Goal: Task Accomplishment & Management: Complete application form

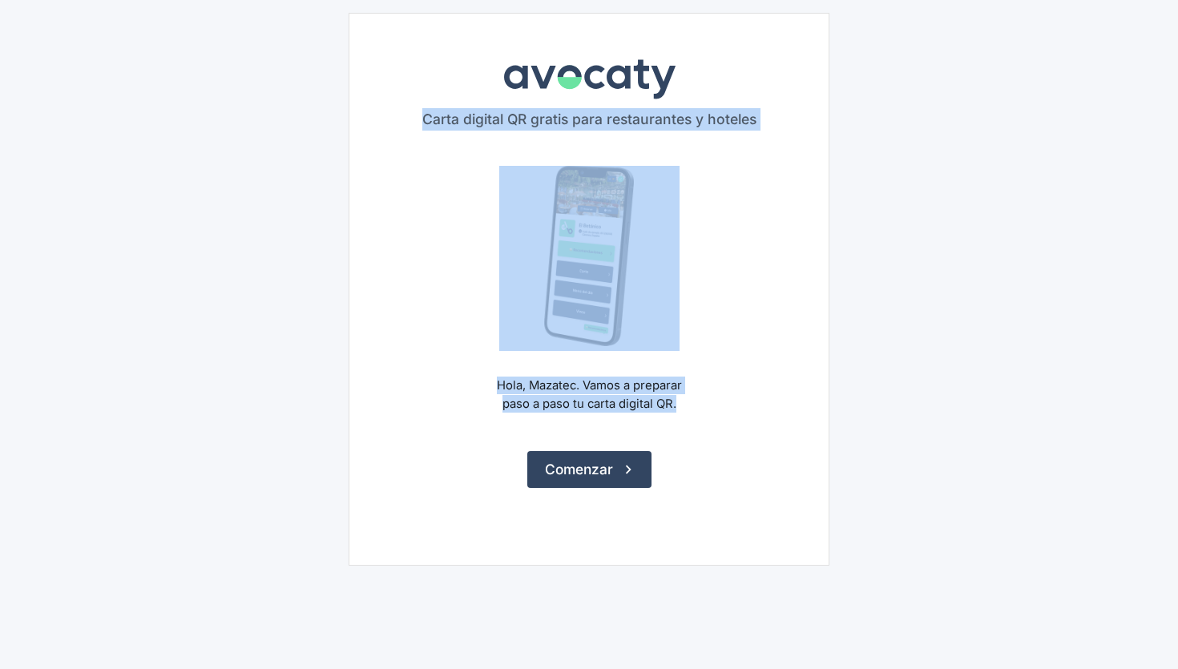
drag, startPoint x: 425, startPoint y: 119, endPoint x: 676, endPoint y: 410, distance: 384.5
click at [676, 410] on div "Avocaty Carta digital QR gratis para restaurantes y hoteles Hola, Mazatec. Vamo…" at bounding box center [589, 289] width 481 height 553
click at [676, 410] on p "Hola, Mazatec. Vamos a preparar paso a paso tu carta digital QR." at bounding box center [589, 395] width 320 height 36
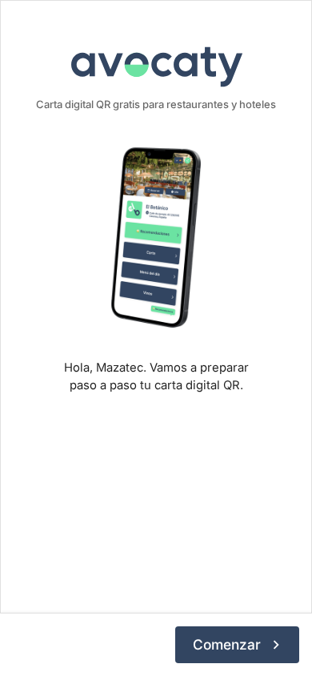
click at [147, 111] on h2 "Carta digital QR gratis para restaurantes y hoteles" at bounding box center [156, 109] width 240 height 26
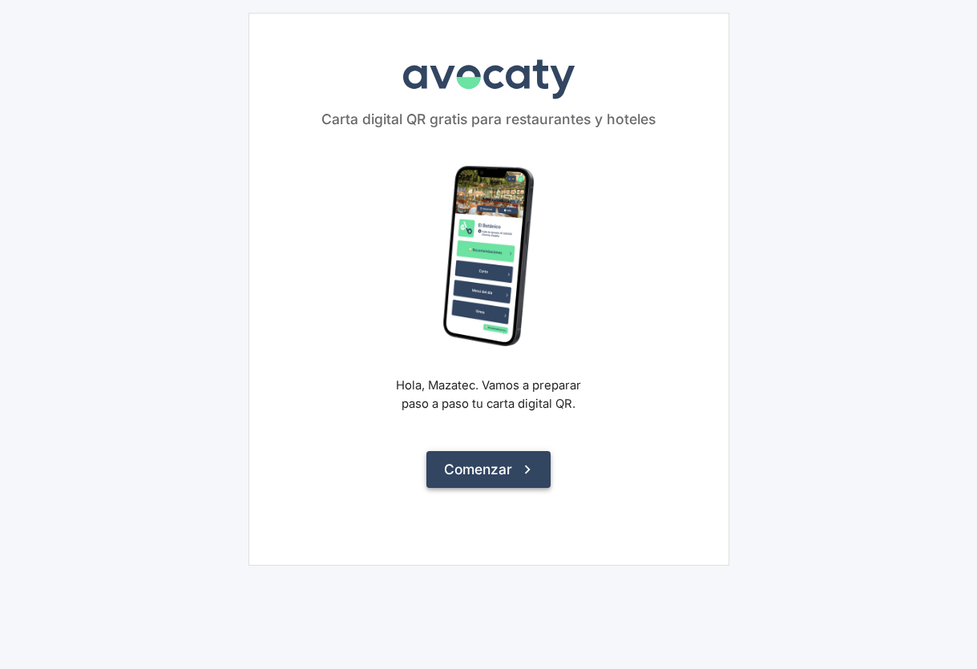
click at [520, 472] on icon "submit" at bounding box center [527, 470] width 18 height 18
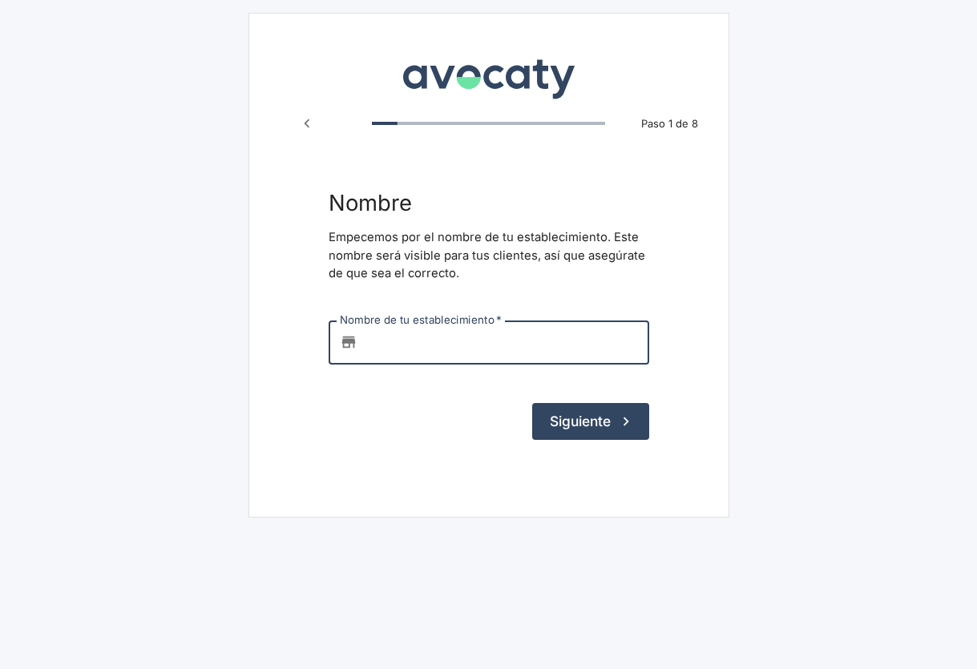
click at [504, 349] on input "Nombre de tu establecimiento   *" at bounding box center [506, 341] width 285 height 43
type input "Telepizza"
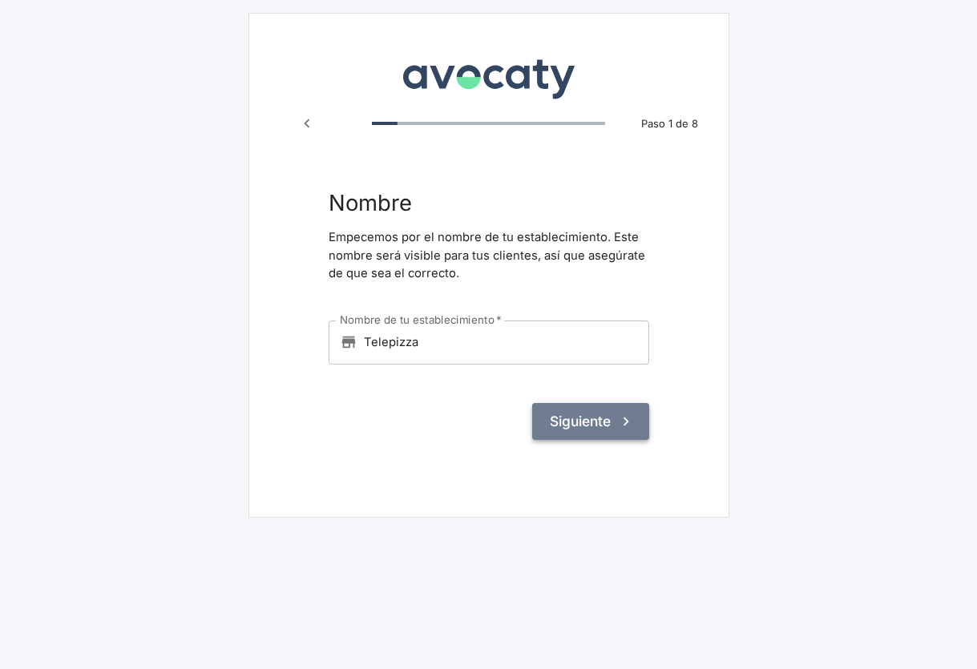
click at [590, 413] on button "Siguiente" at bounding box center [590, 421] width 117 height 37
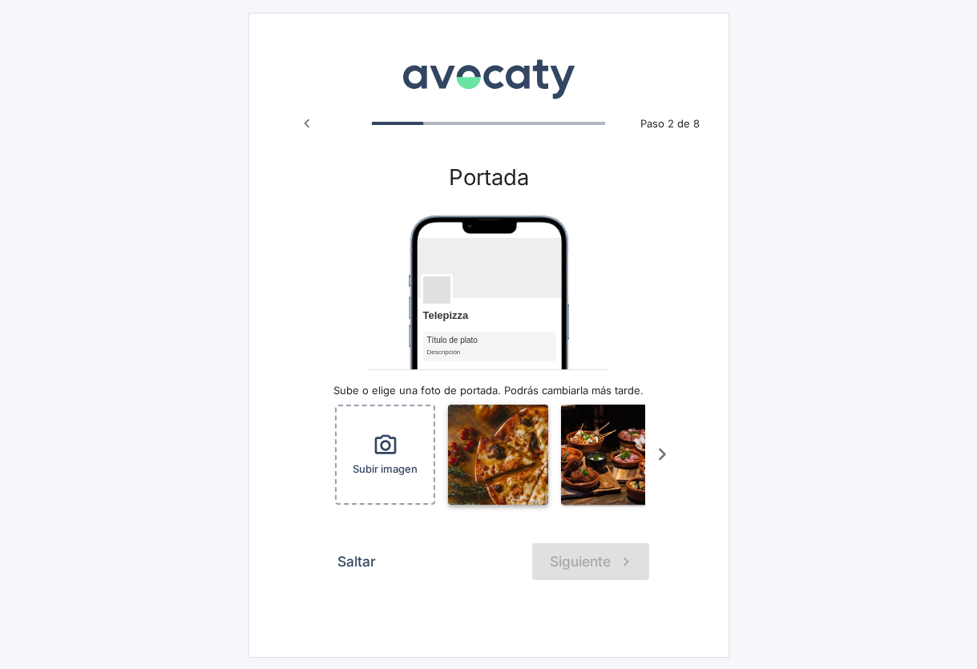
click at [520, 438] on img "button" at bounding box center [498, 455] width 100 height 100
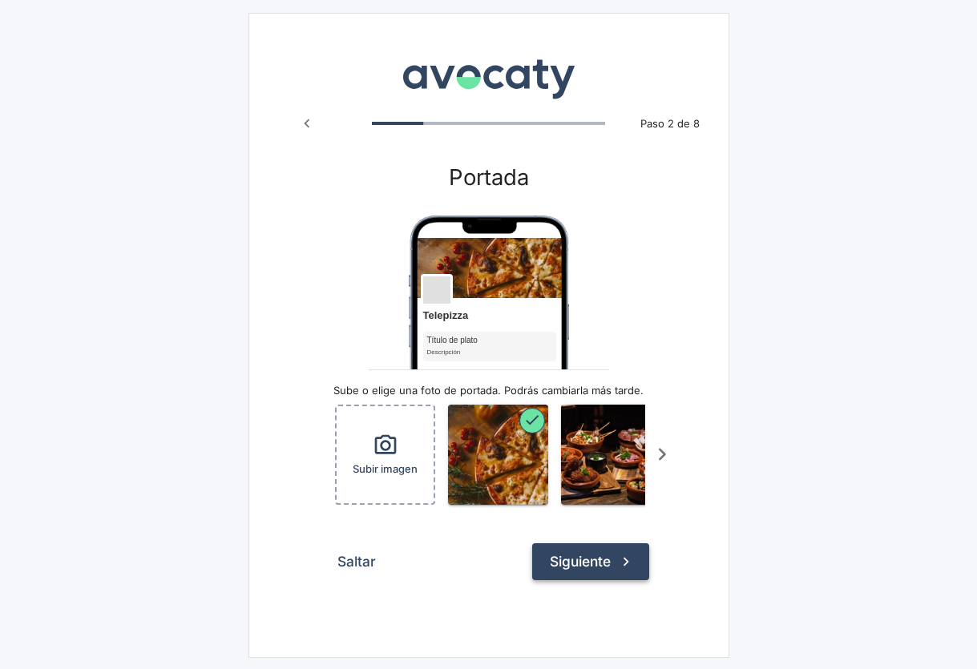
click at [588, 565] on button "Siguiente" at bounding box center [590, 561] width 117 height 37
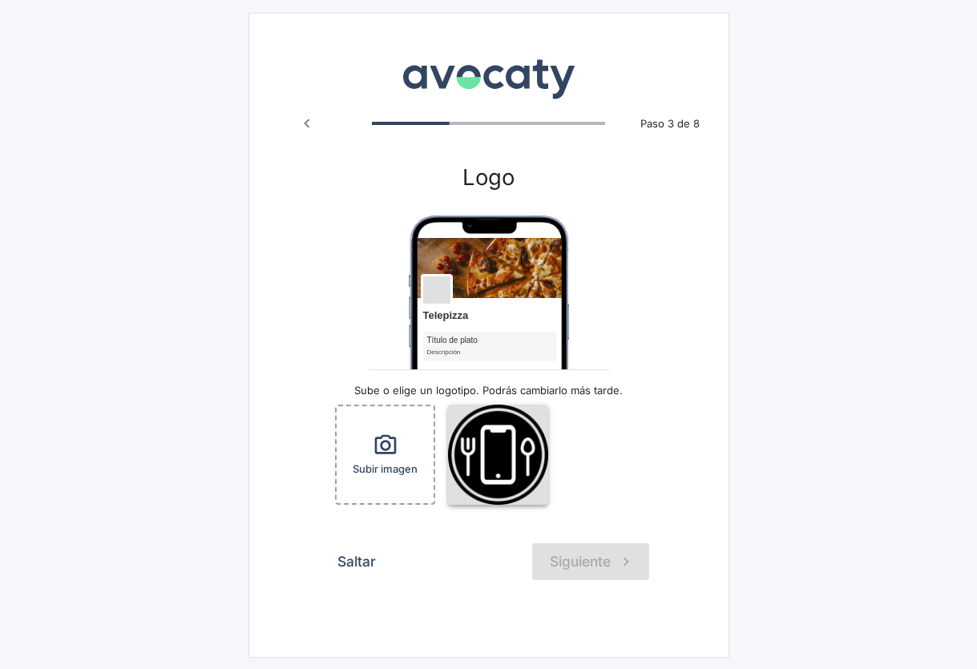
click at [504, 466] on img "button" at bounding box center [498, 455] width 100 height 100
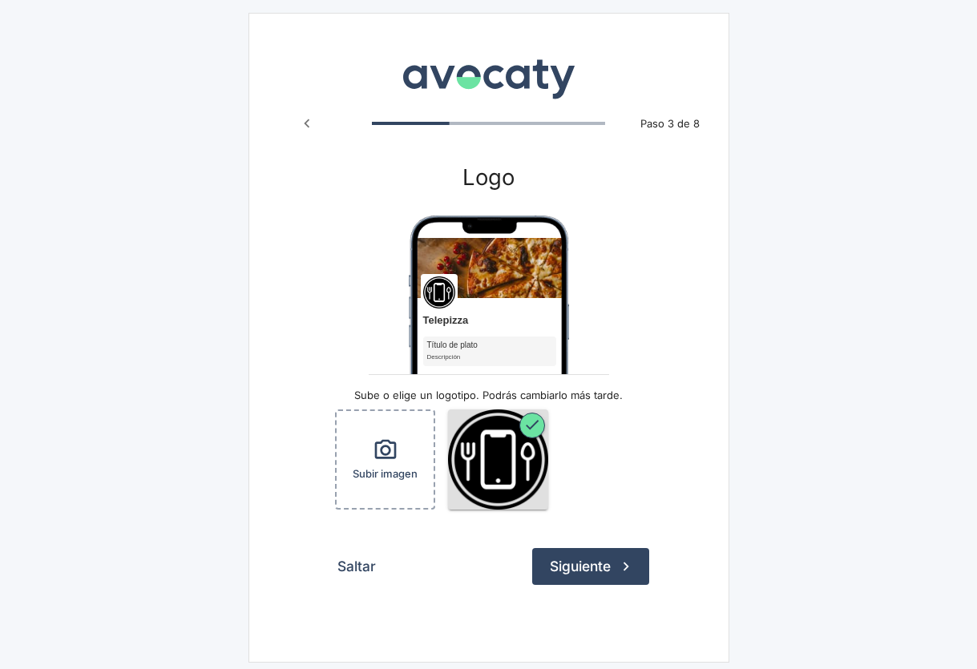
click at [352, 565] on button "Saltar" at bounding box center [356, 566] width 56 height 37
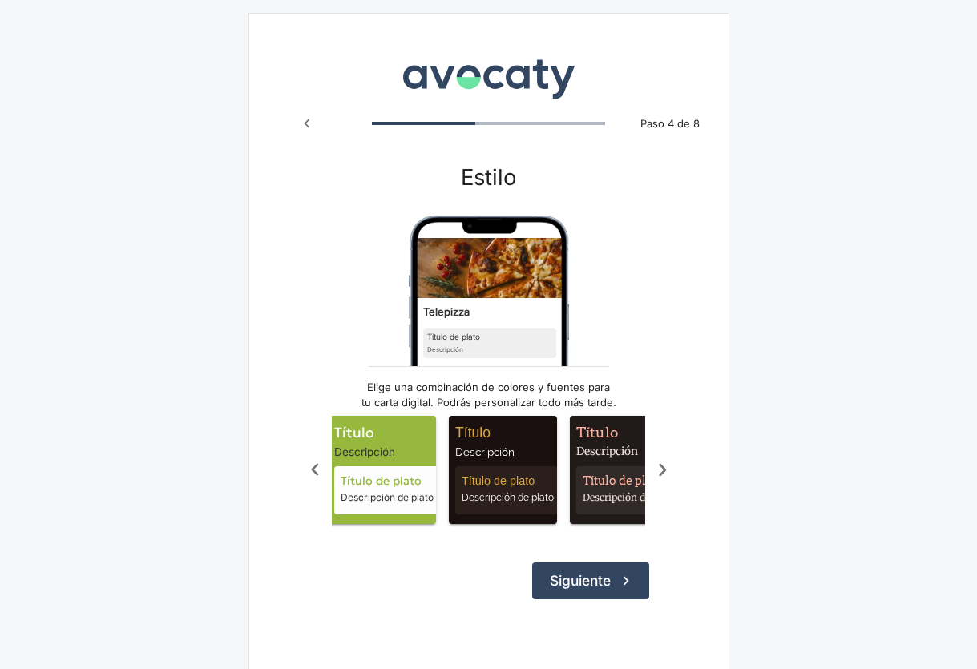
scroll to position [0, 865]
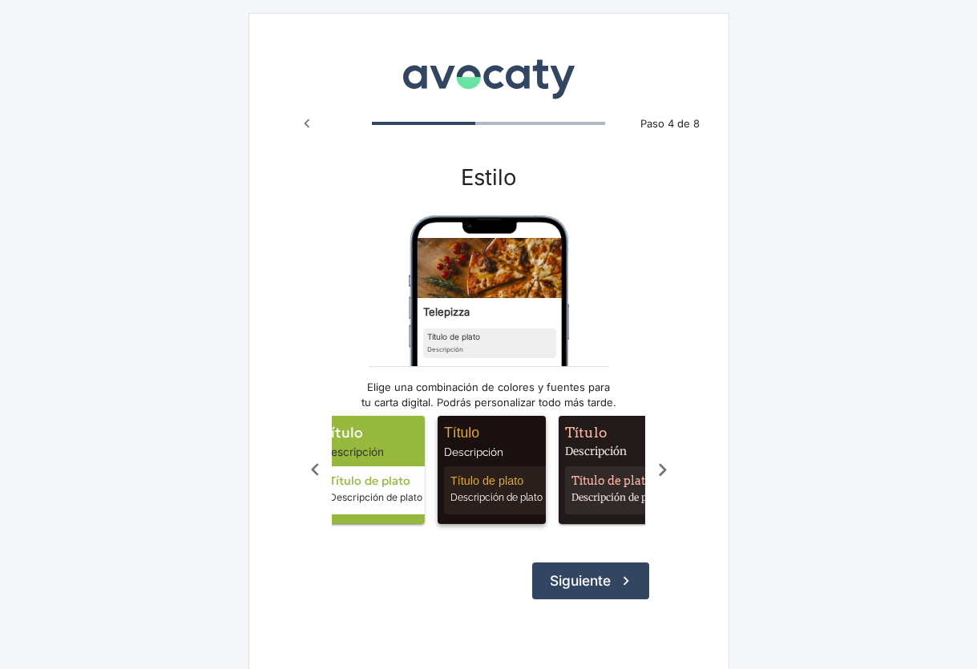
click at [489, 478] on span "Título de plato" at bounding box center [499, 482] width 99 height 18
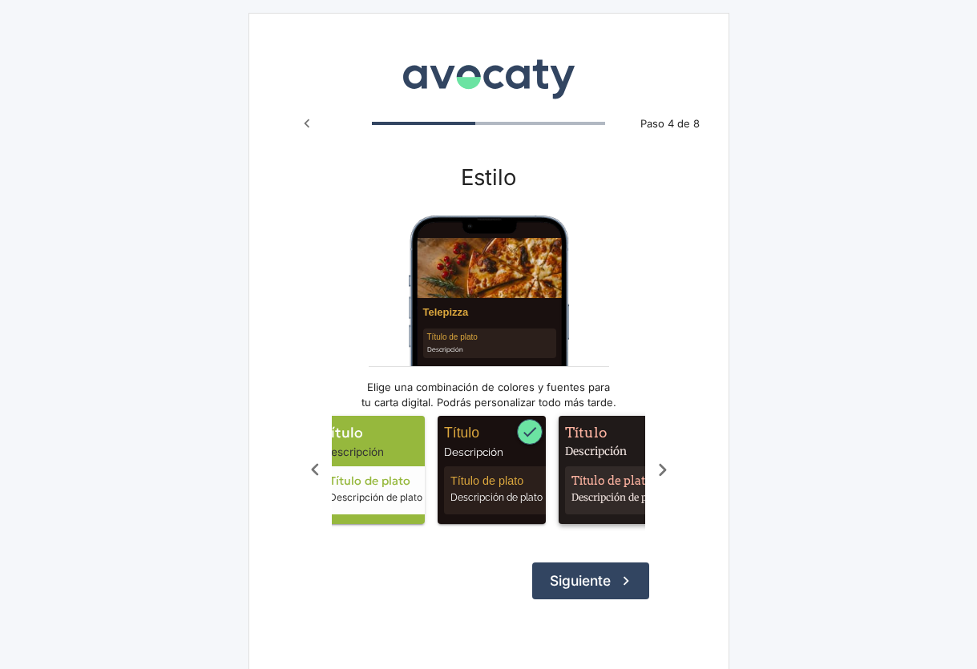
click at [592, 473] on span "Título de plato" at bounding box center [620, 482] width 99 height 18
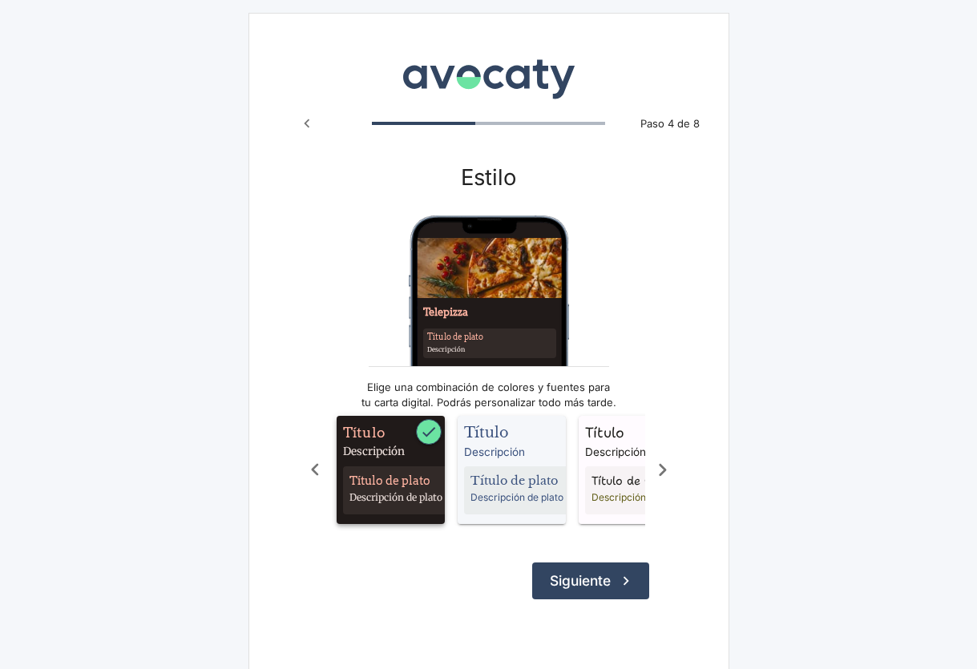
scroll to position [0, 1132]
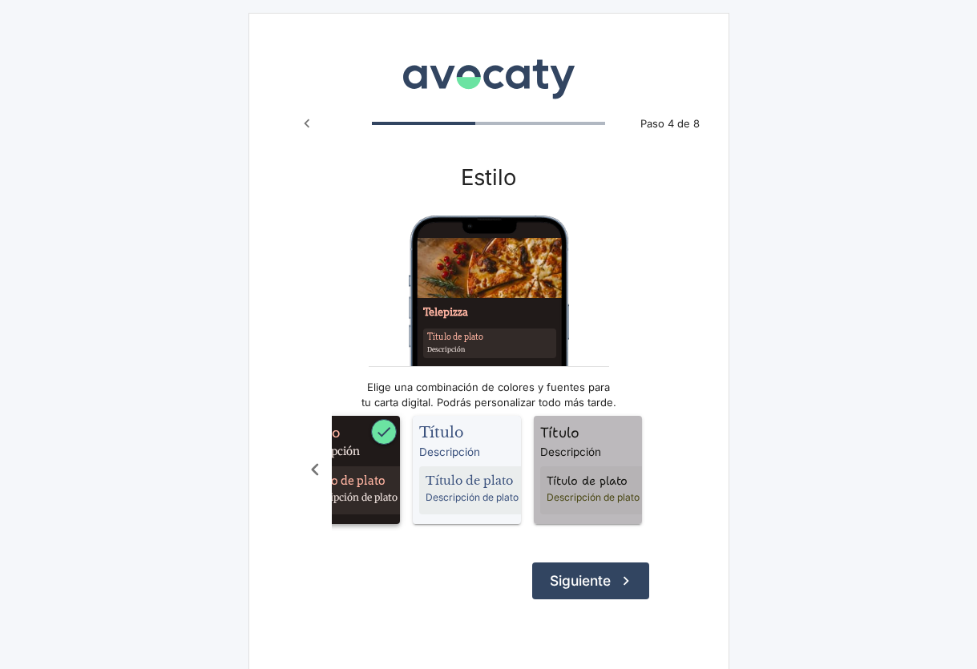
click at [592, 473] on span "Título de plato" at bounding box center [595, 482] width 99 height 18
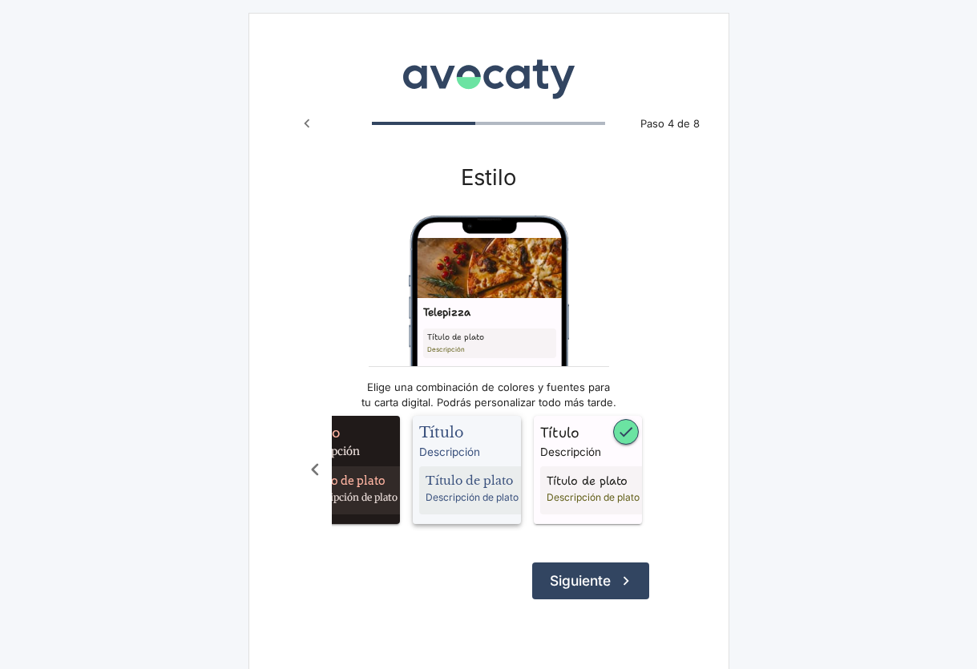
click at [463, 473] on span "Título de plato" at bounding box center [474, 482] width 99 height 18
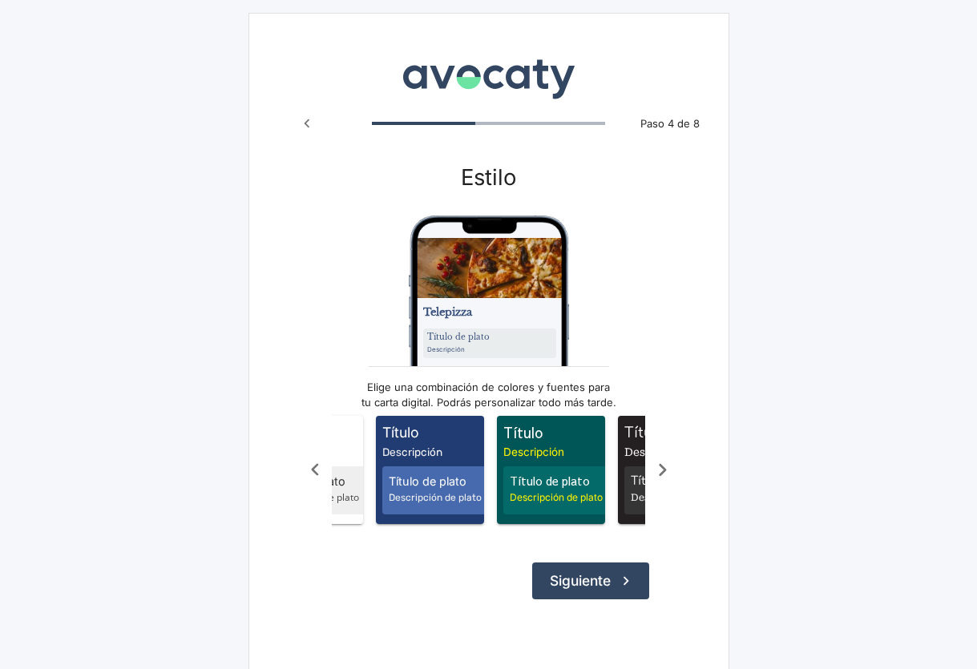
scroll to position [0, 0]
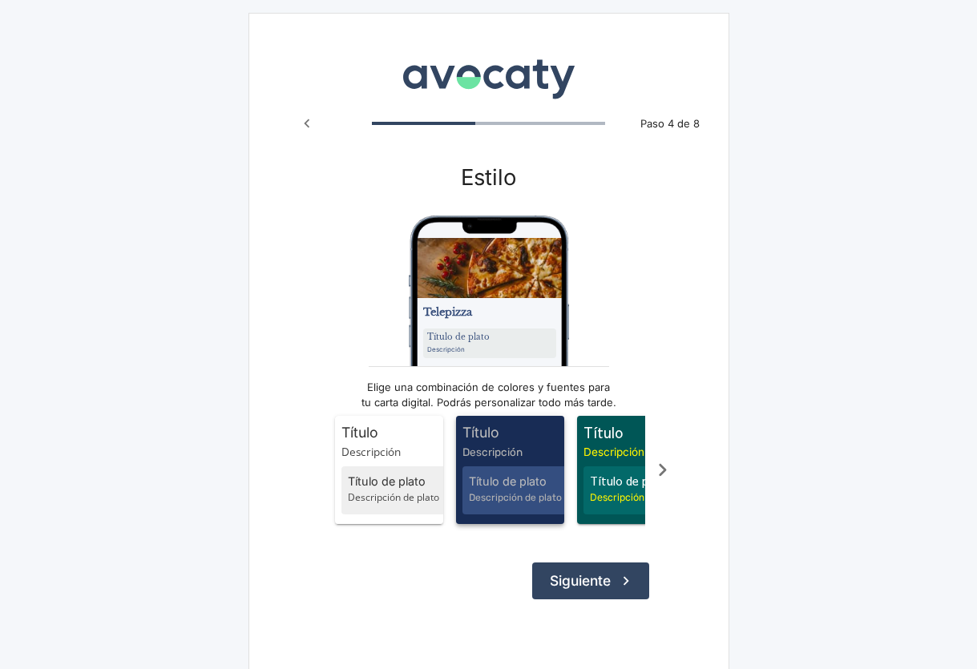
click at [531, 500] on span "Descripción de plato" at bounding box center [518, 497] width 99 height 14
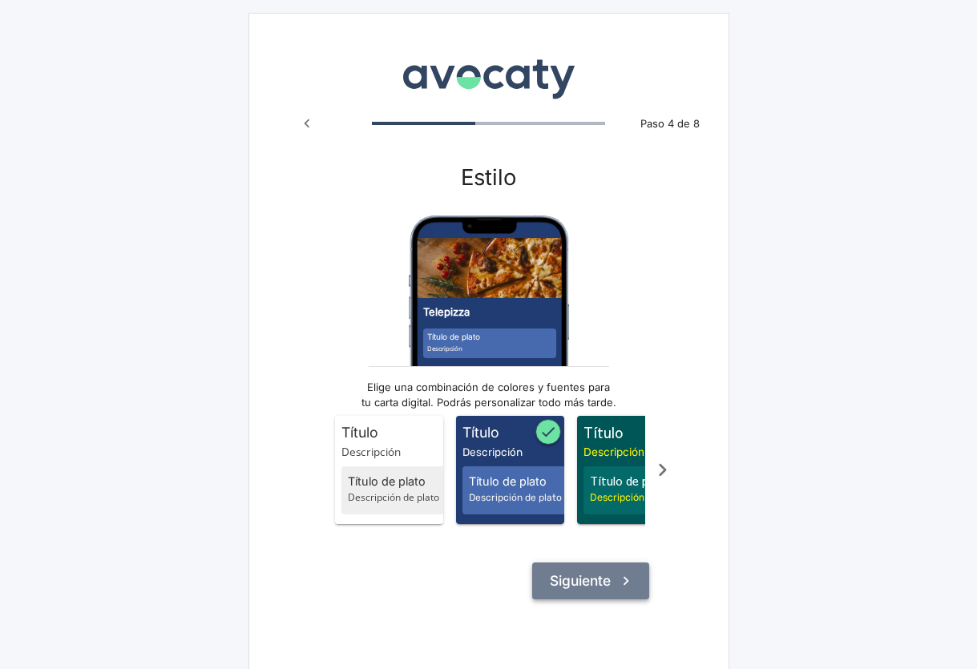
click at [588, 582] on button "Siguiente" at bounding box center [590, 580] width 117 height 37
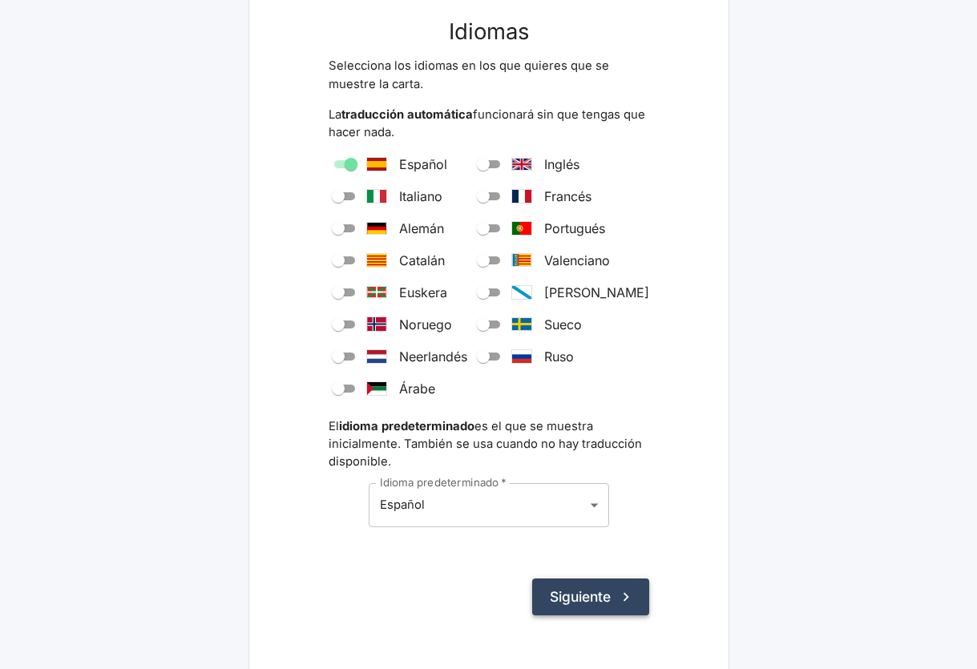
click at [590, 602] on button "Siguiente" at bounding box center [590, 596] width 117 height 37
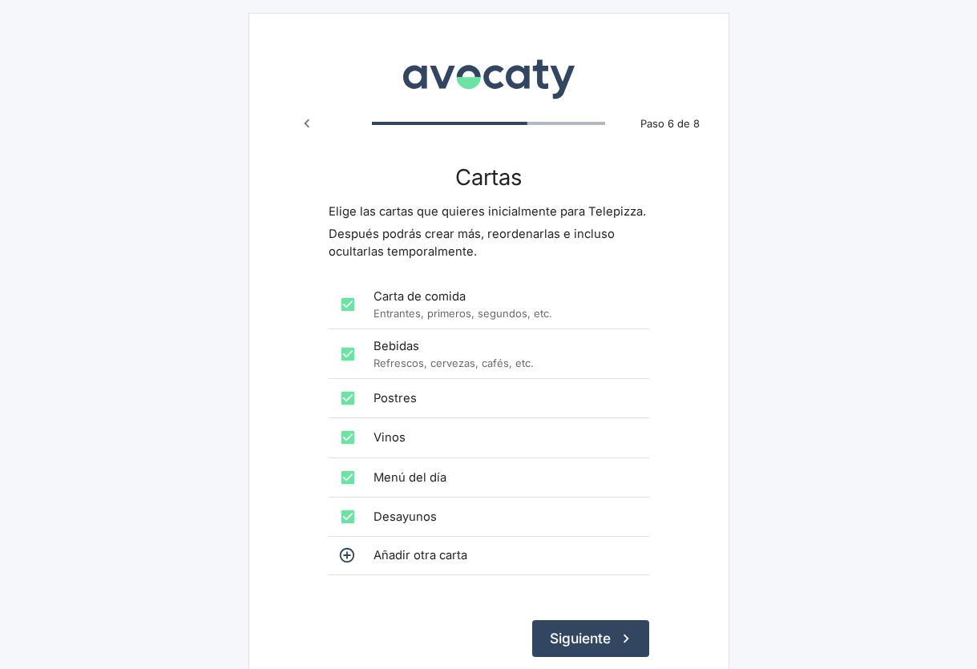
click at [407, 552] on span "Añadir otra carta" at bounding box center [504, 555] width 263 height 18
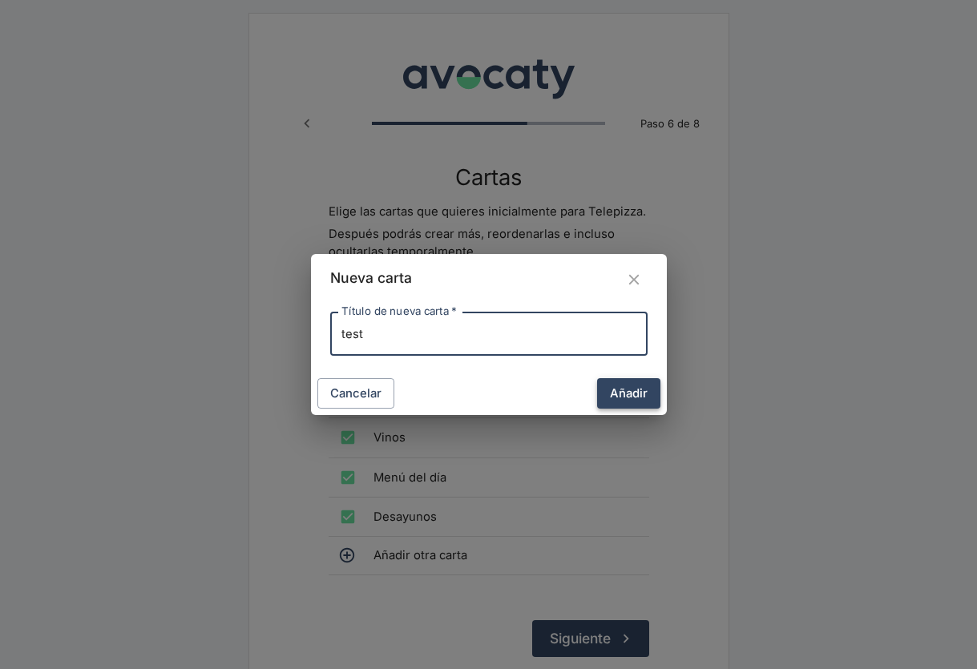
type input "test"
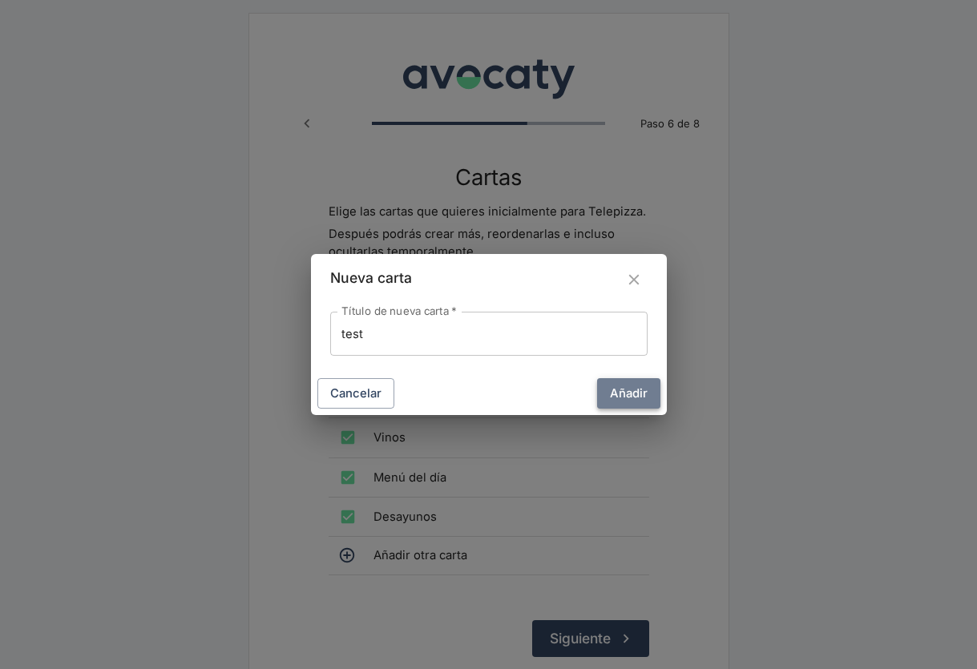
click at [623, 393] on button "Añadir" at bounding box center [628, 393] width 63 height 30
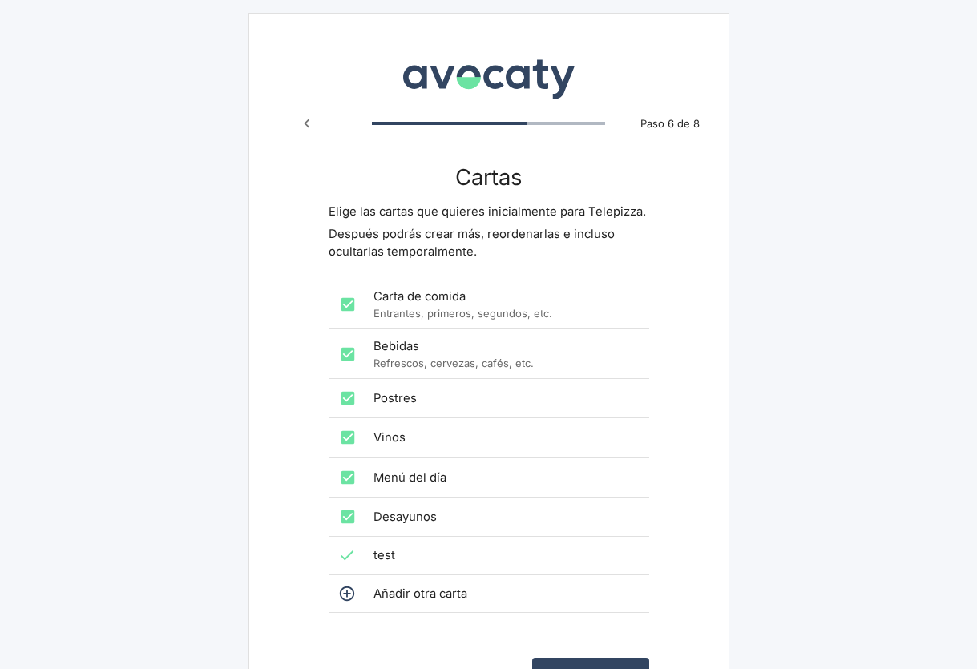
scroll to position [26, 0]
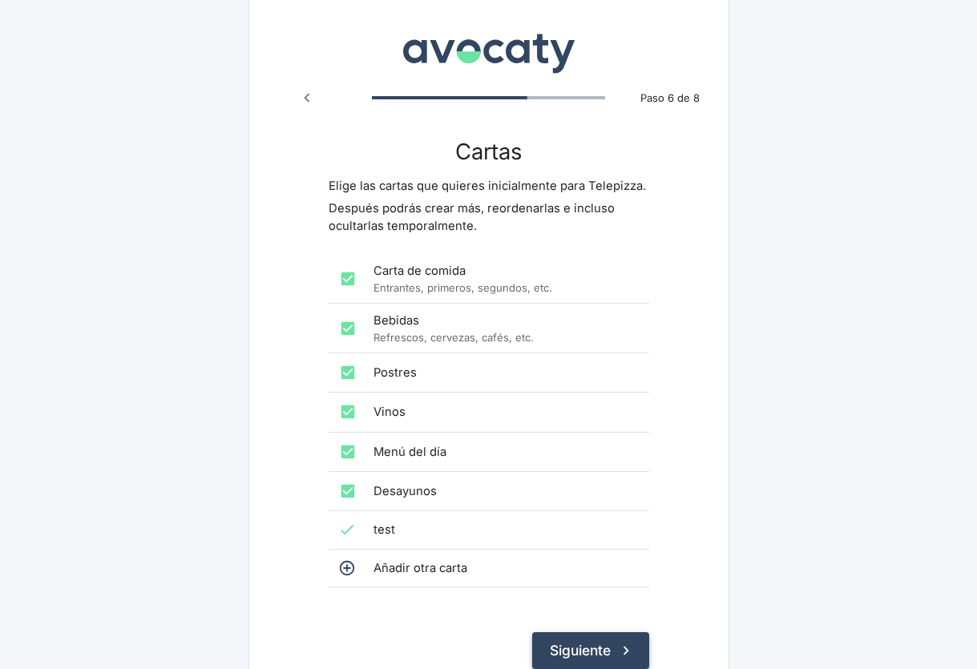
click at [590, 650] on button "Siguiente" at bounding box center [590, 650] width 117 height 37
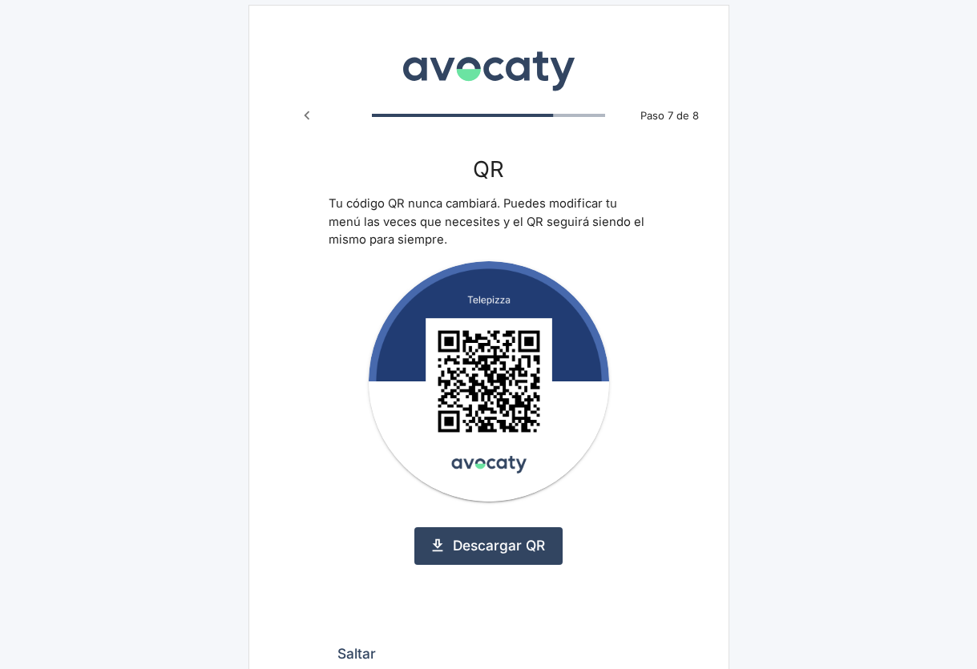
scroll to position [10, 0]
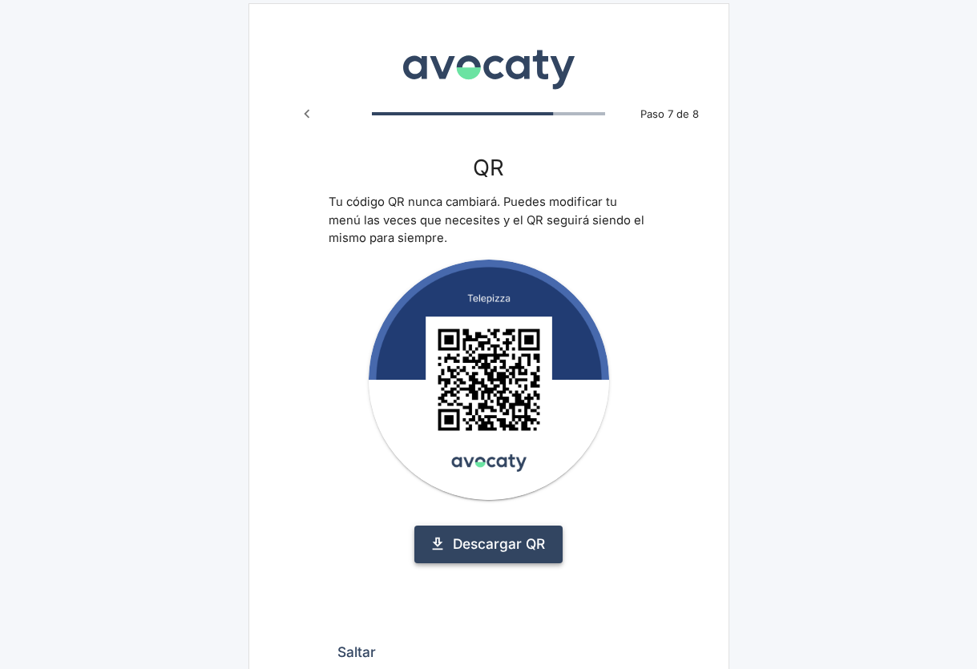
click at [499, 546] on link "Descargar QR" at bounding box center [488, 544] width 148 height 37
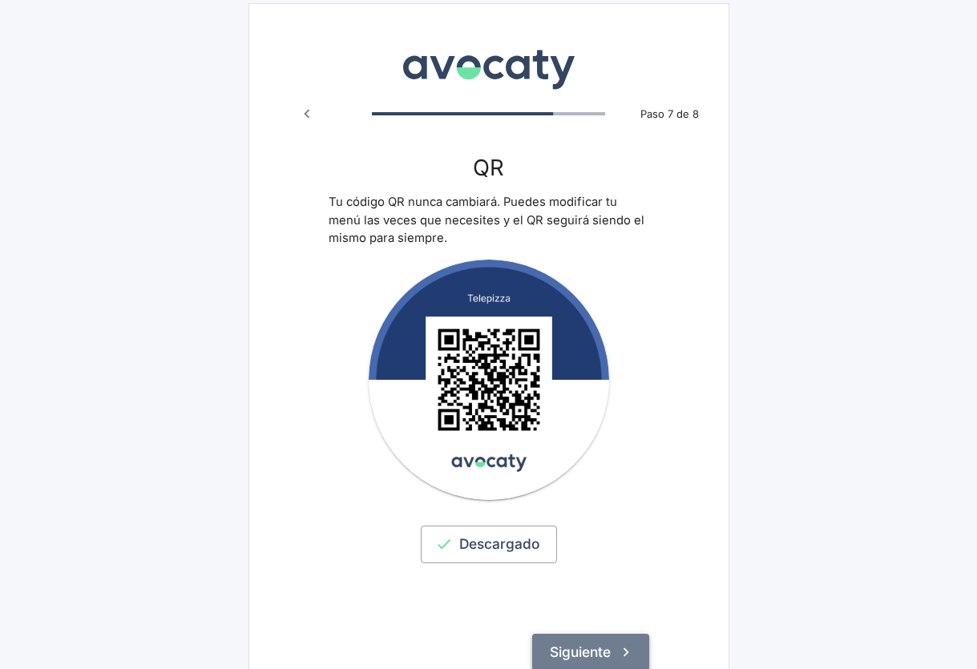
click at [584, 643] on button "Siguiente" at bounding box center [590, 652] width 117 height 37
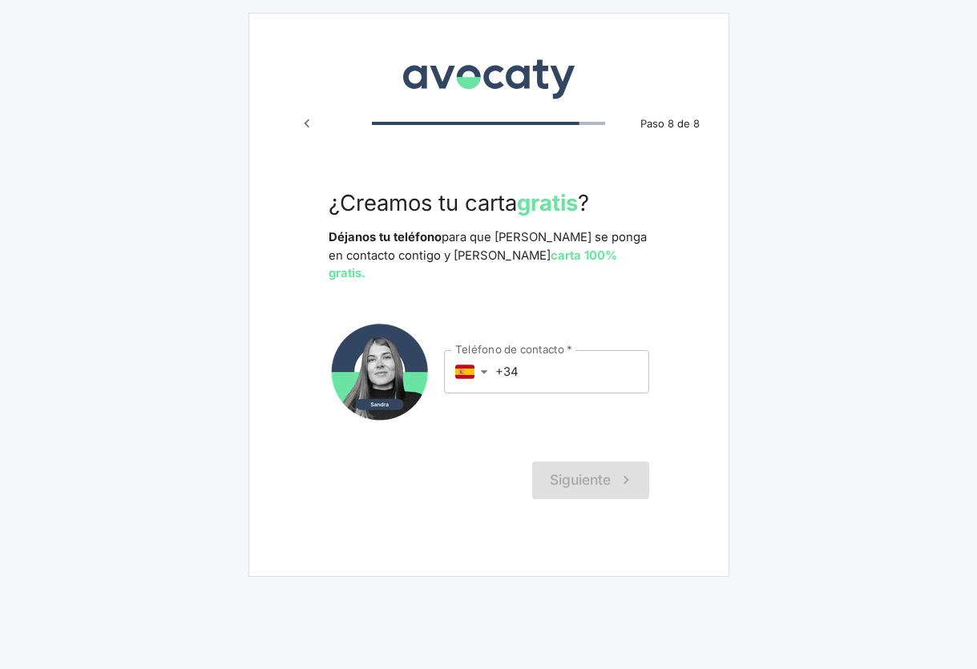
click at [577, 363] on input "+34" at bounding box center [572, 371] width 154 height 43
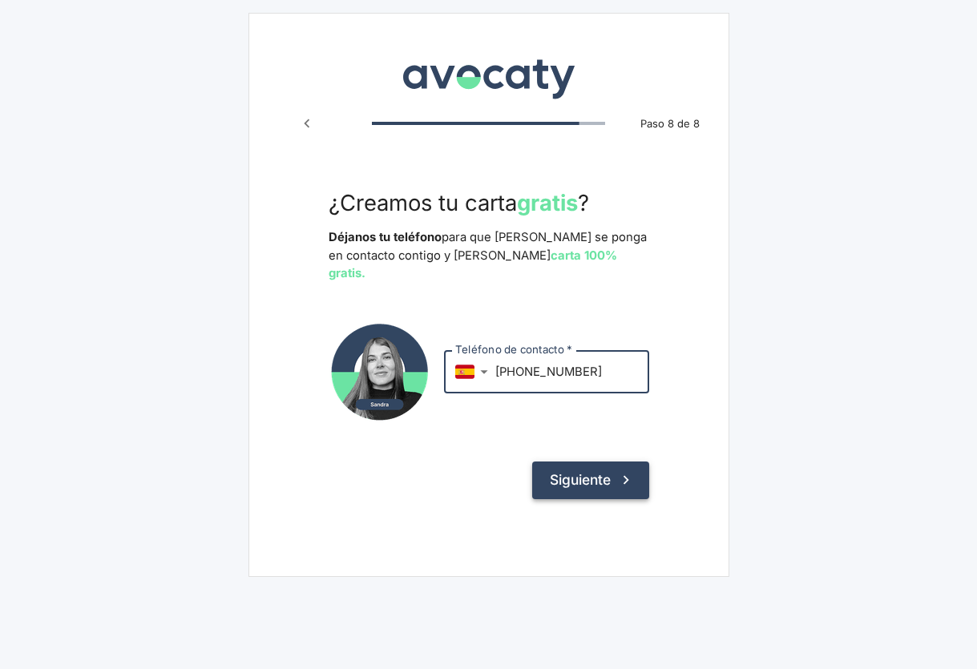
type input "[PHONE_NUMBER]"
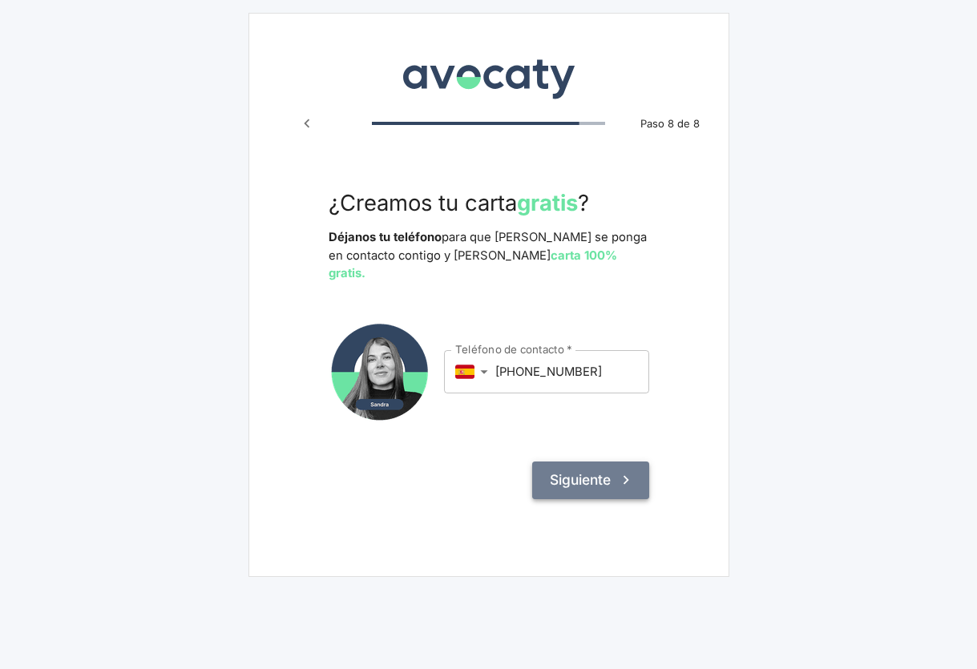
click at [618, 471] on icon "submit" at bounding box center [626, 480] width 18 height 18
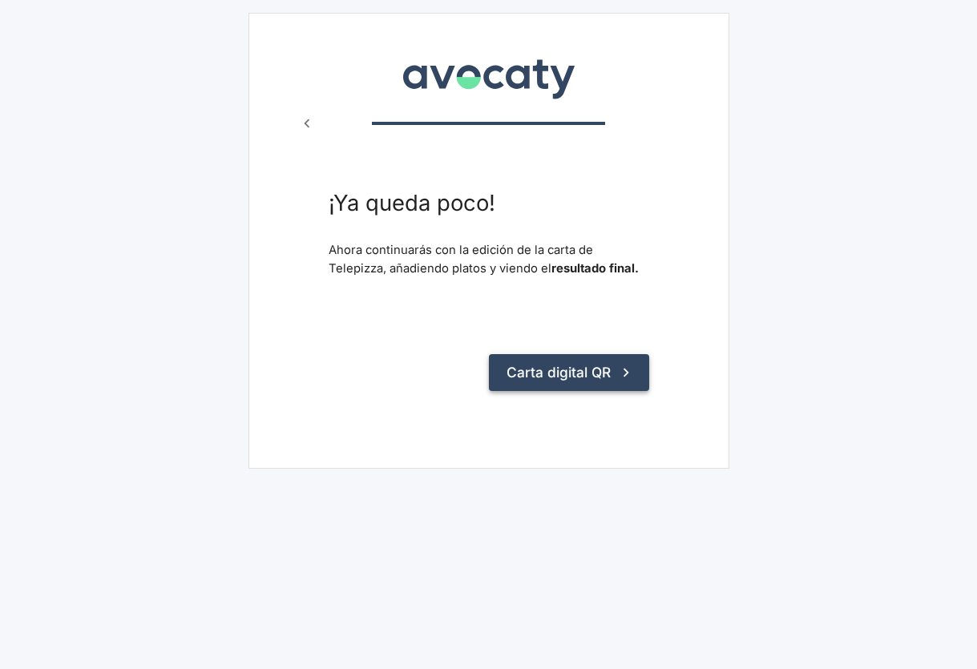
click at [560, 372] on button "Carta digital QR" at bounding box center [569, 372] width 160 height 37
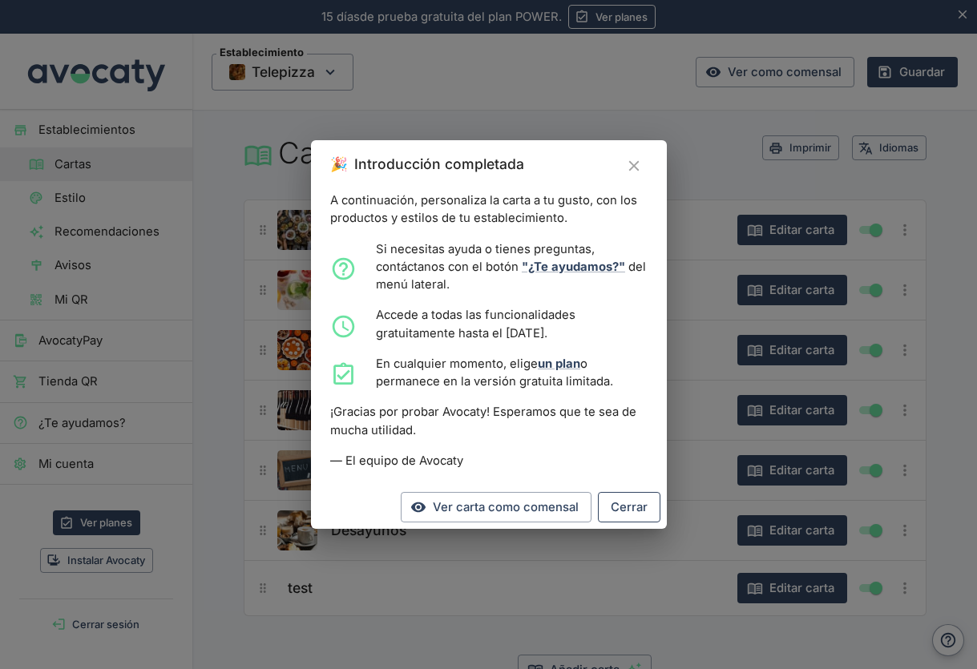
click at [631, 510] on button "Cerrar" at bounding box center [629, 507] width 62 height 30
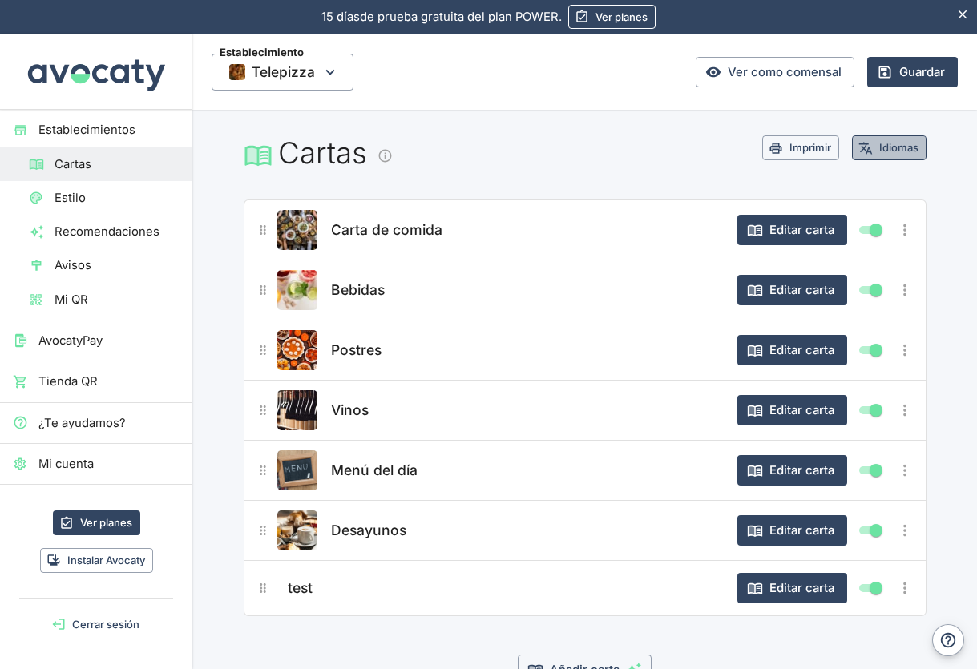
click at [891, 151] on button "Idiomas" at bounding box center [889, 147] width 75 height 25
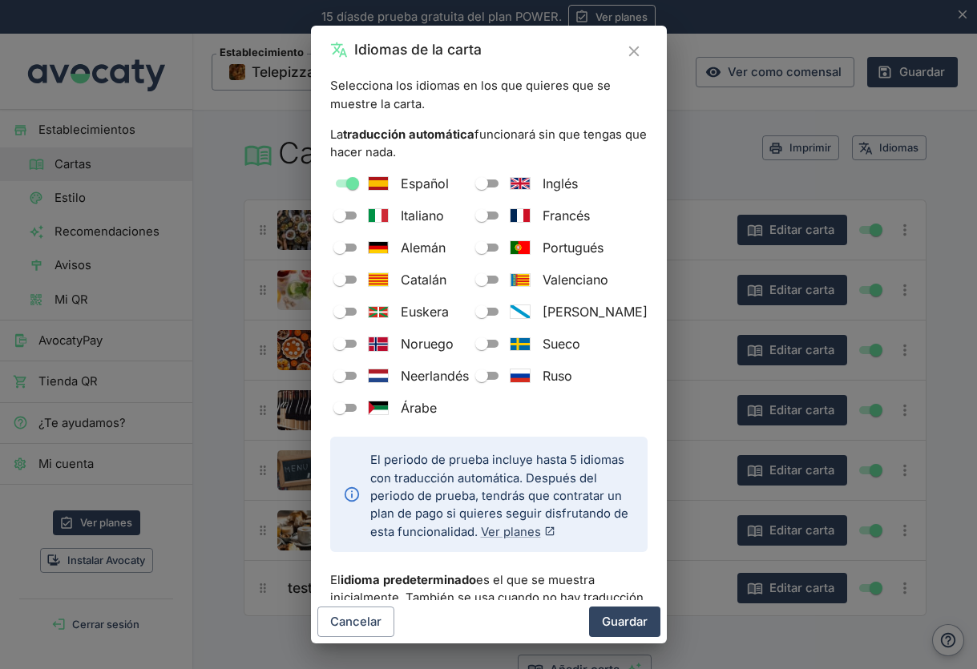
click at [634, 41] on button "Cerrar" at bounding box center [634, 51] width 26 height 26
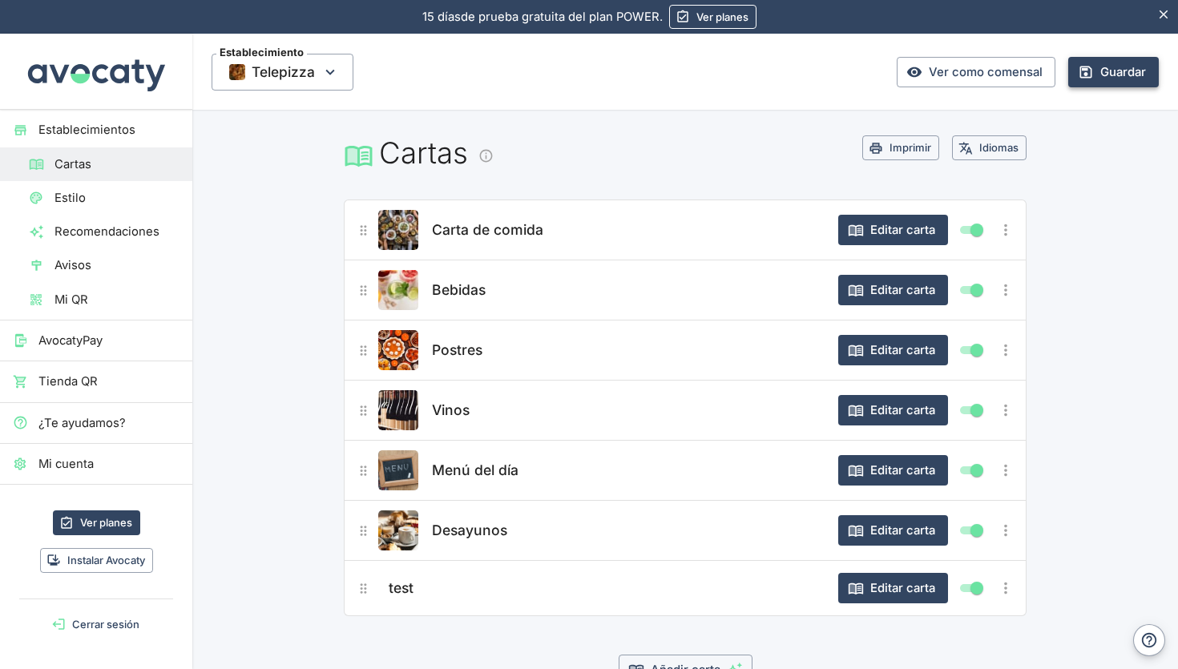
click at [976, 75] on button "Guardar" at bounding box center [1113, 72] width 91 height 30
click at [973, 225] on input "Mostrar/ocultar elemento" at bounding box center [977, 229] width 58 height 19
checkbox input "false"
click at [976, 292] on input "Mostrar/ocultar elemento" at bounding box center [977, 289] width 58 height 19
checkbox input "false"
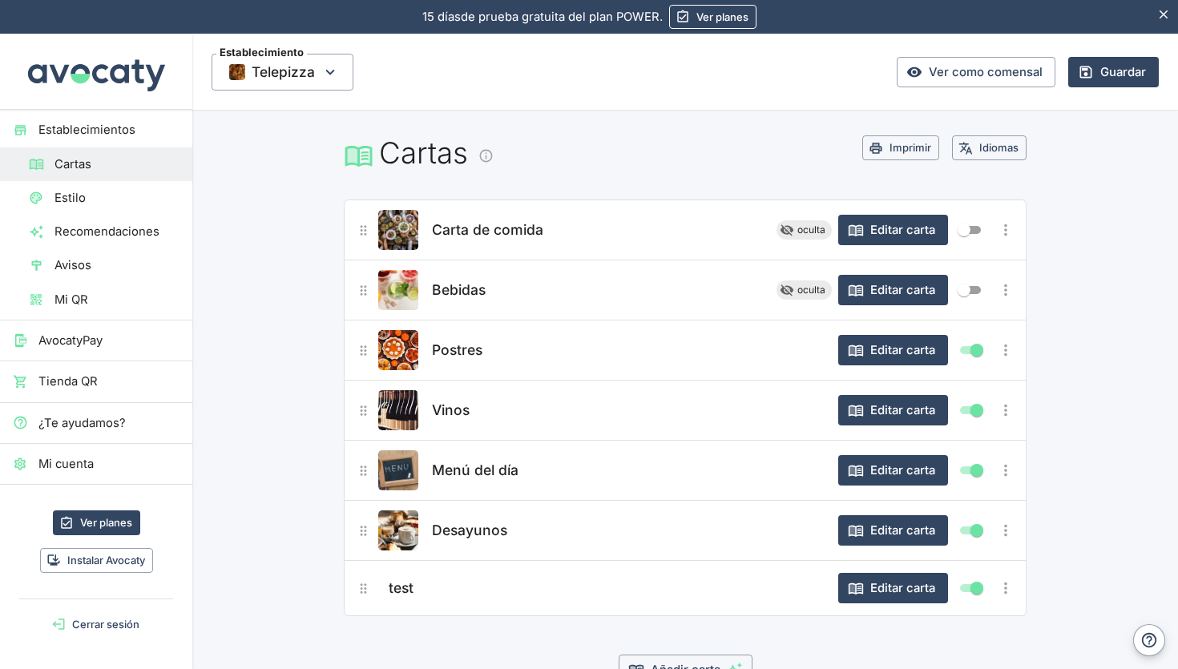
click at [488, 158] on icon "Información" at bounding box center [485, 155] width 15 height 15
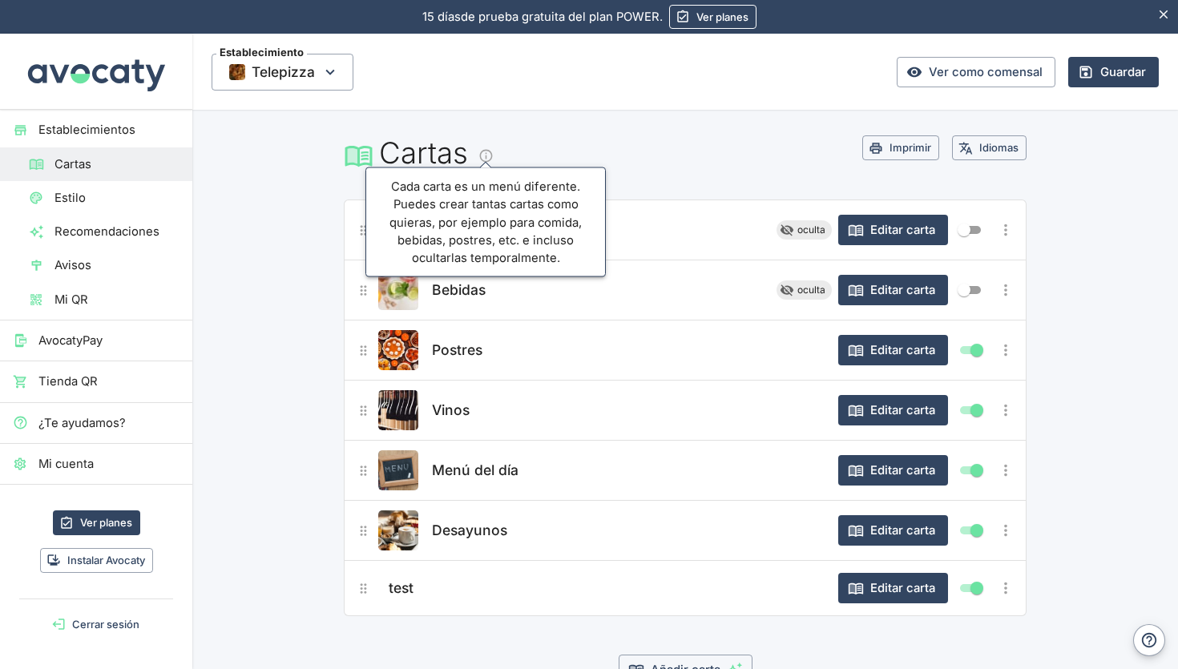
click at [976, 238] on icon "Más opciones" at bounding box center [1006, 230] width 18 height 18
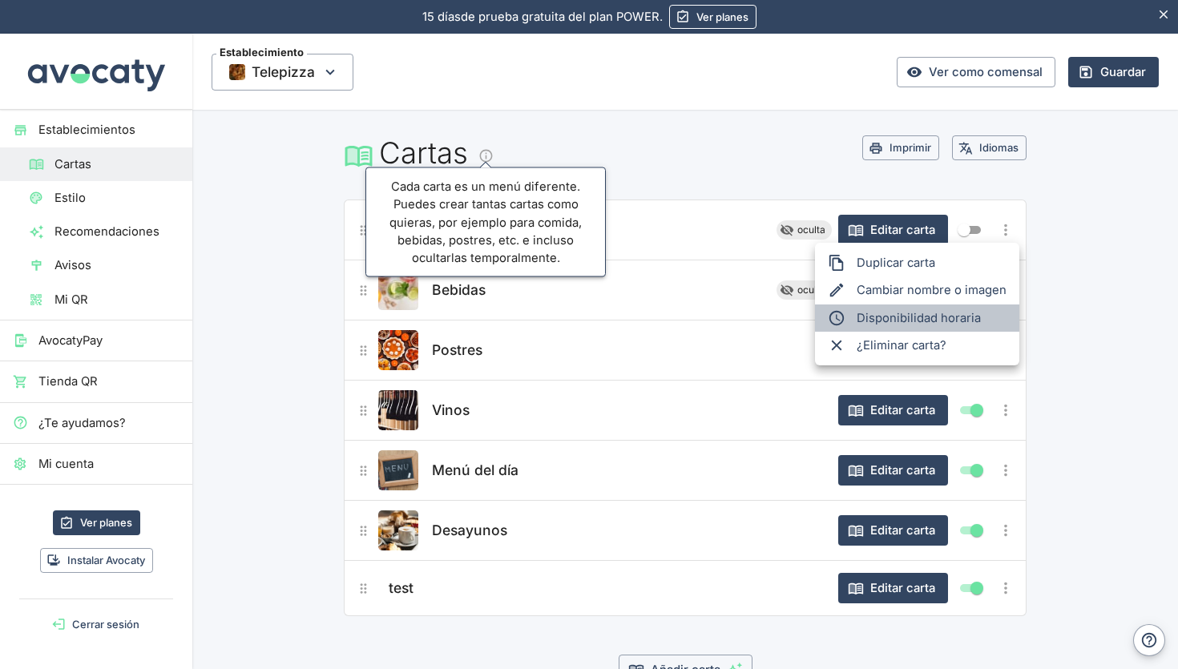
click at [962, 324] on li "Disponibilidad horaria" at bounding box center [917, 317] width 204 height 27
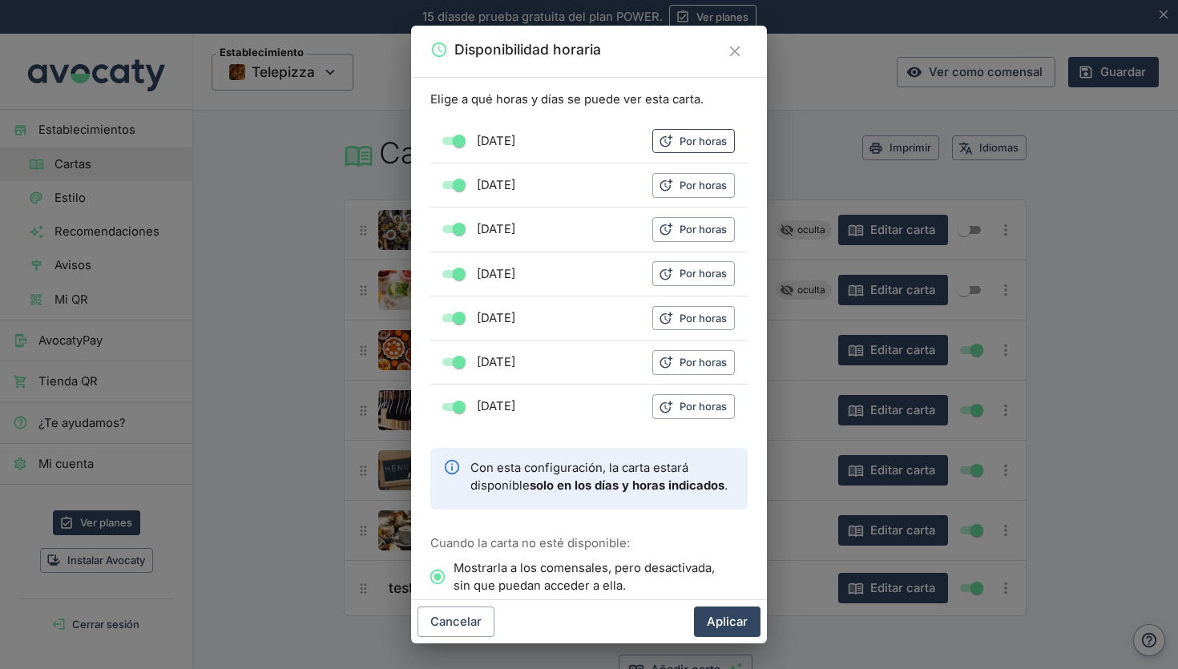
click at [687, 145] on button "Por horas" at bounding box center [693, 141] width 83 height 25
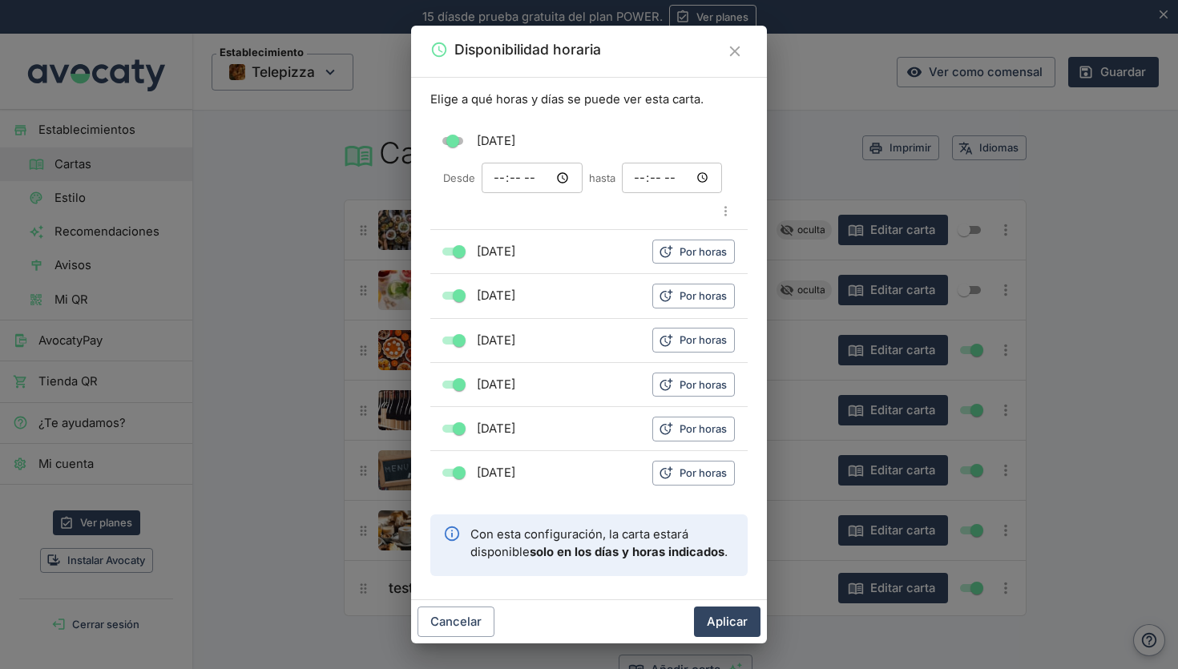
click at [731, 203] on icon "Más opciones" at bounding box center [725, 210] width 15 height 15
click at [581, 135] on div at bounding box center [589, 334] width 1178 height 669
click at [449, 146] on input "Todo el día disponible" at bounding box center [453, 140] width 58 height 19
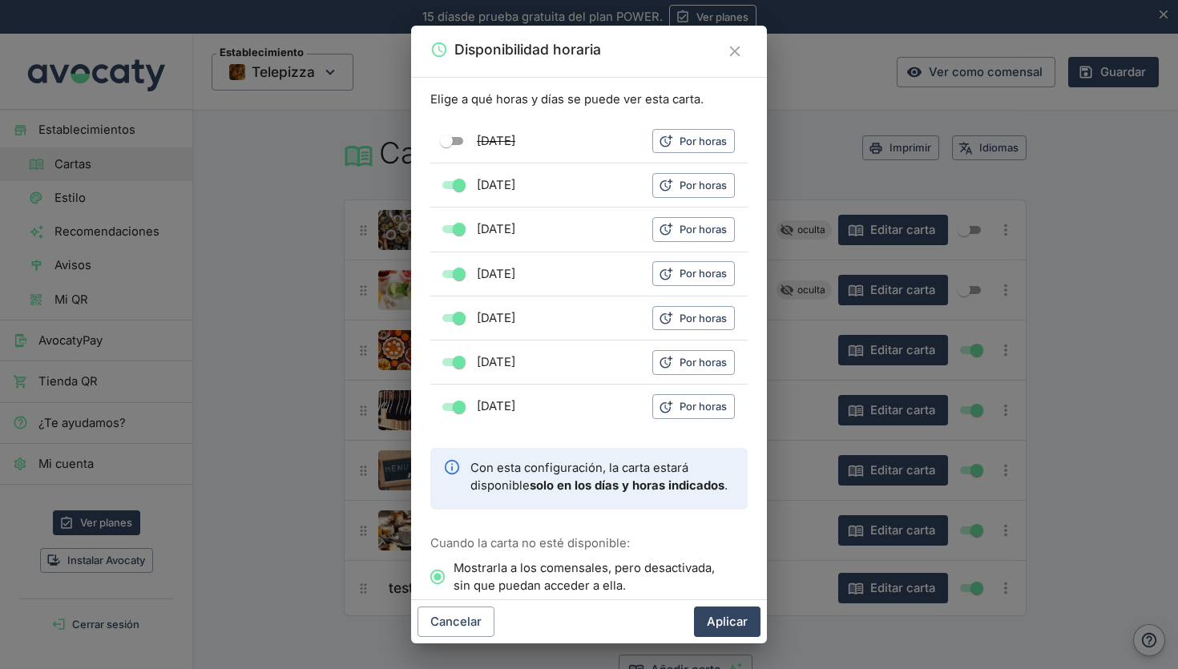
click at [449, 146] on input "Todo el día disponible" at bounding box center [446, 140] width 58 height 19
checkbox input "true"
click at [735, 49] on icon "Cerrar" at bounding box center [734, 51] width 10 height 10
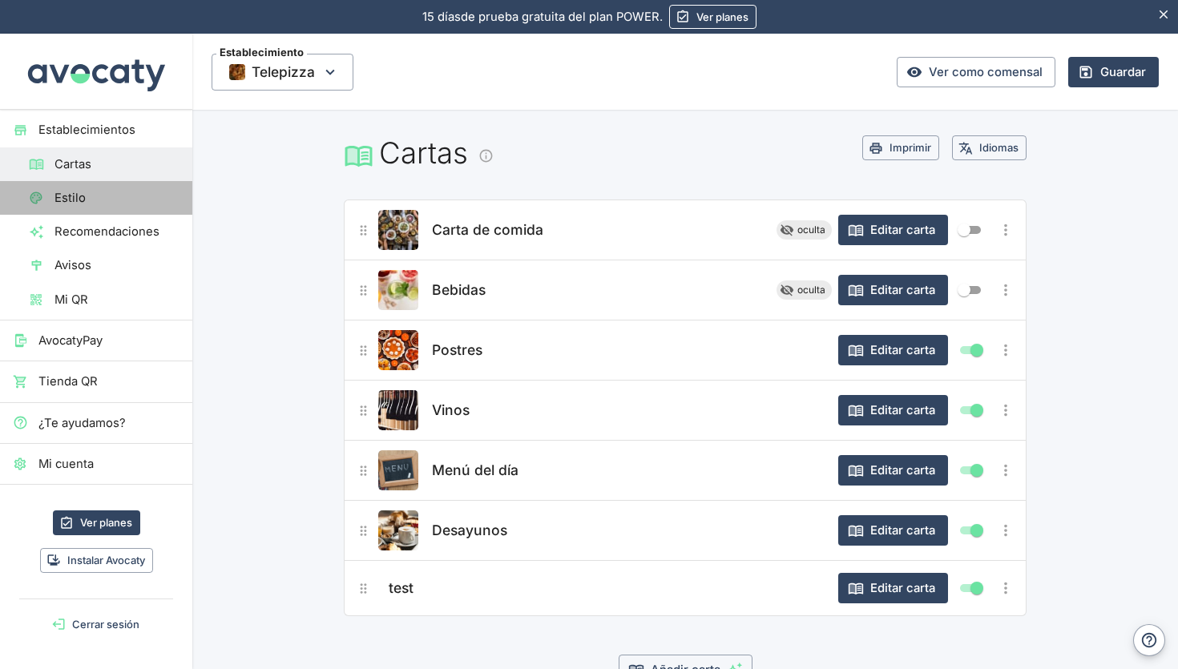
click at [69, 184] on link "Estilo" at bounding box center [96, 198] width 192 height 34
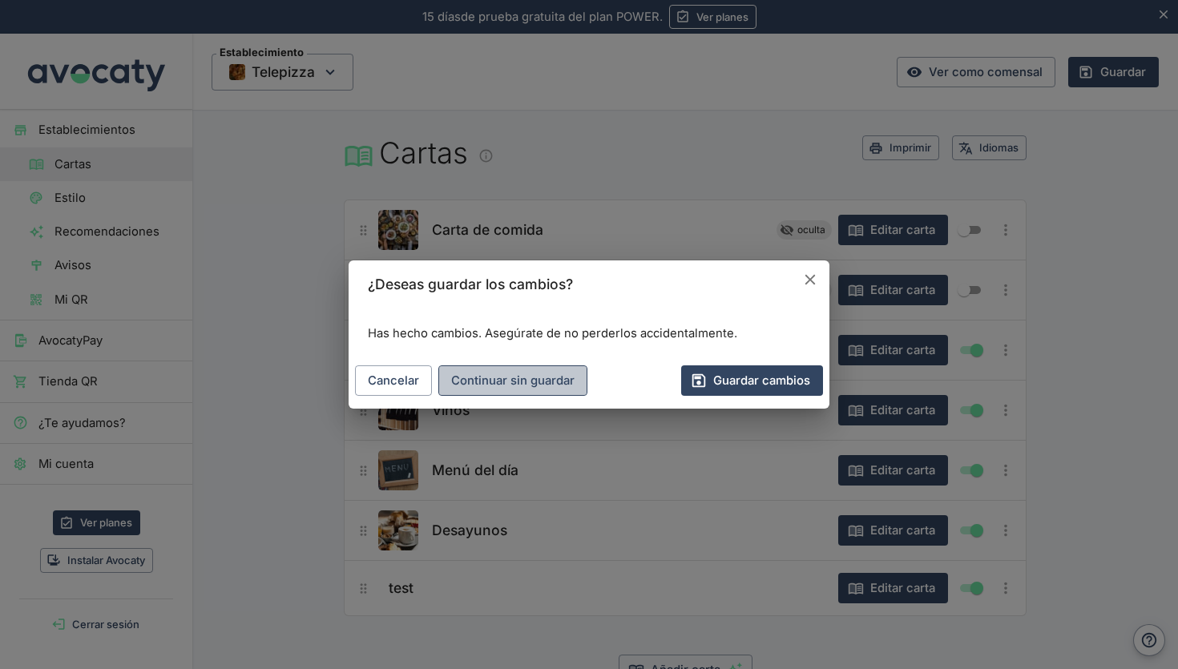
click at [488, 372] on button "Continuar sin guardar" at bounding box center [512, 380] width 149 height 30
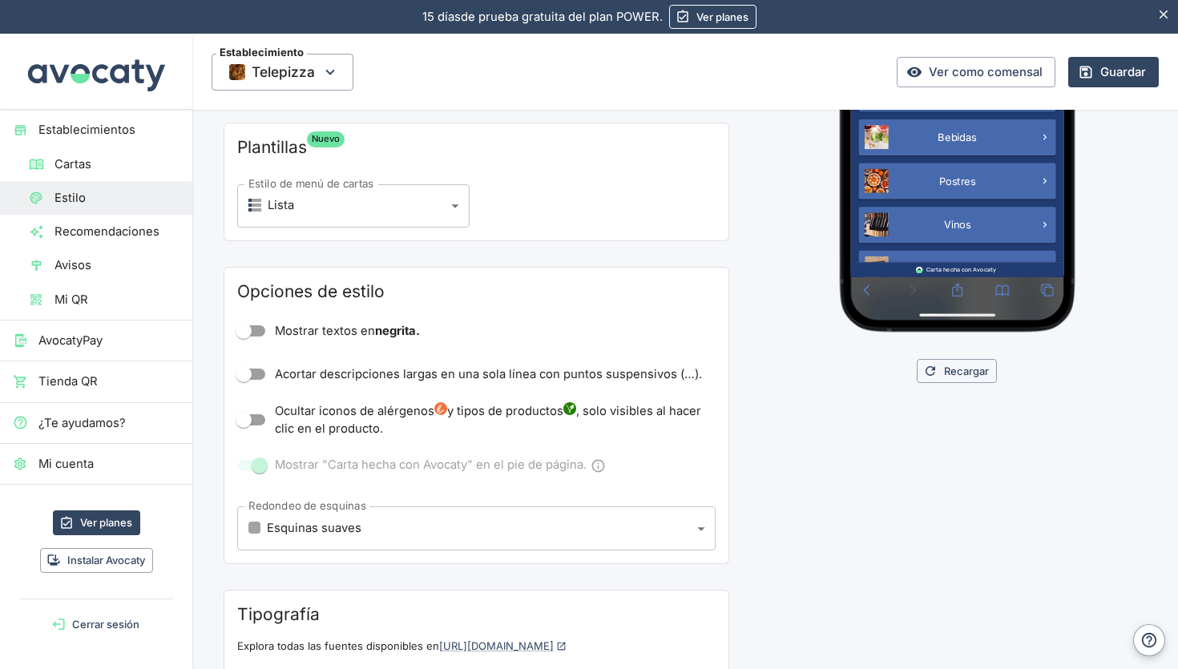
scroll to position [345, 0]
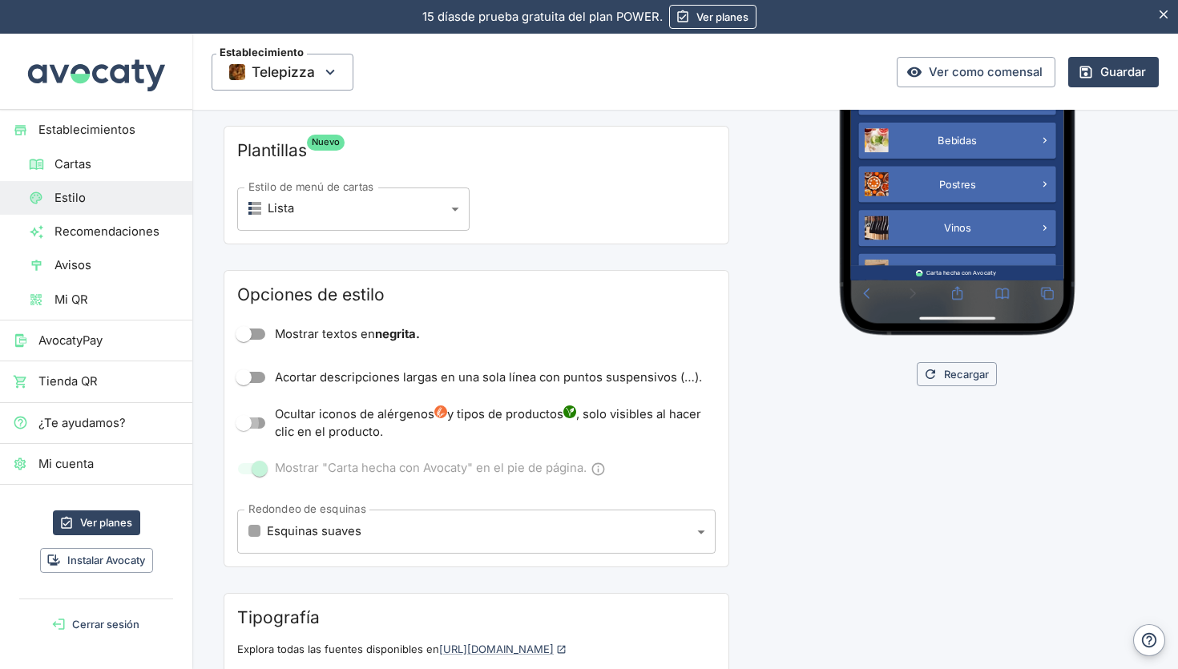
click at [248, 428] on input "Ocultar iconos de alérgenos y tipos de productos , solo visibles al hacer clic …" at bounding box center [243, 423] width 91 height 30
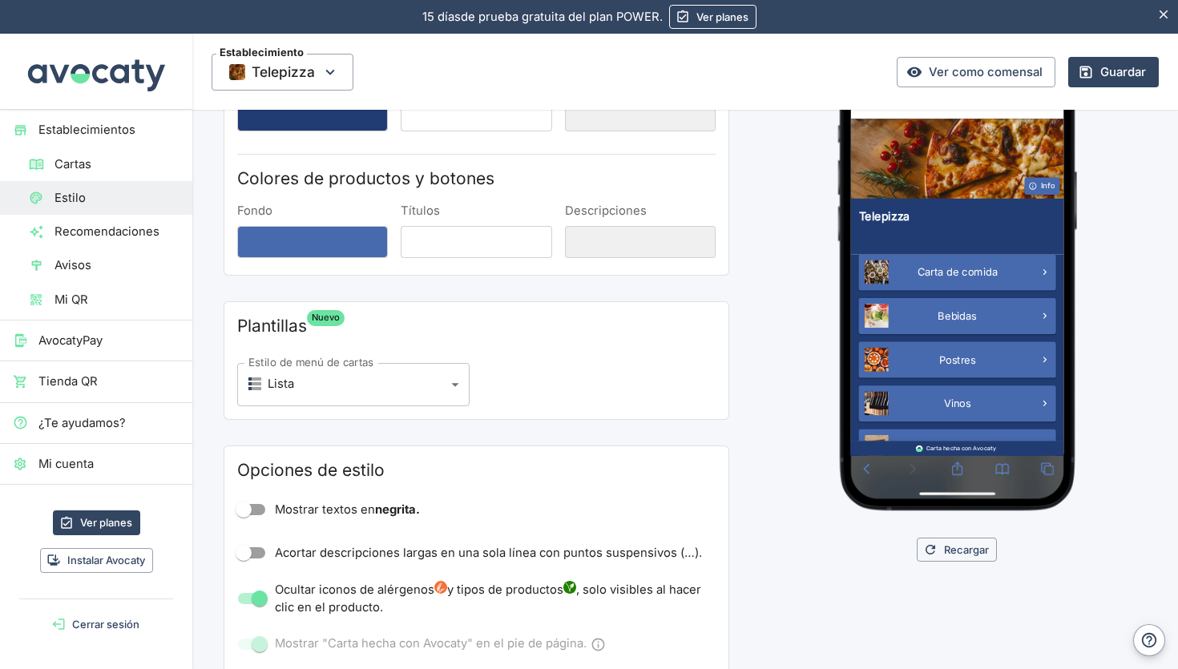
scroll to position [0, 0]
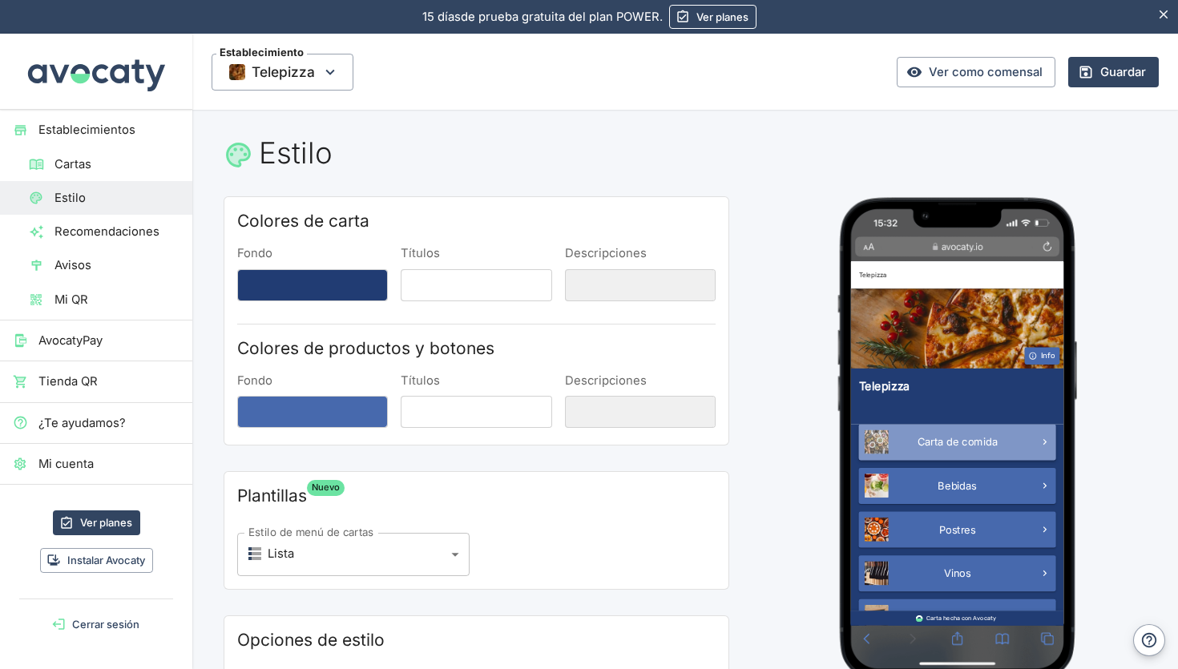
click at [943, 568] on link "Carta de comida" at bounding box center [1027, 563] width 328 height 60
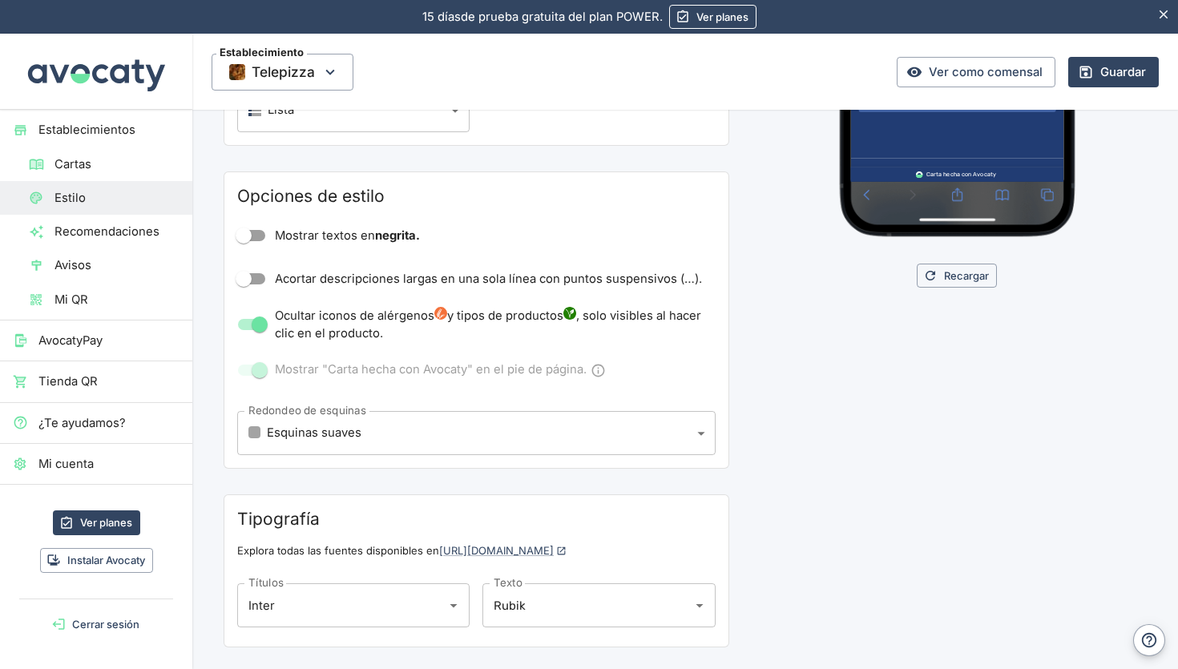
scroll to position [486, 0]
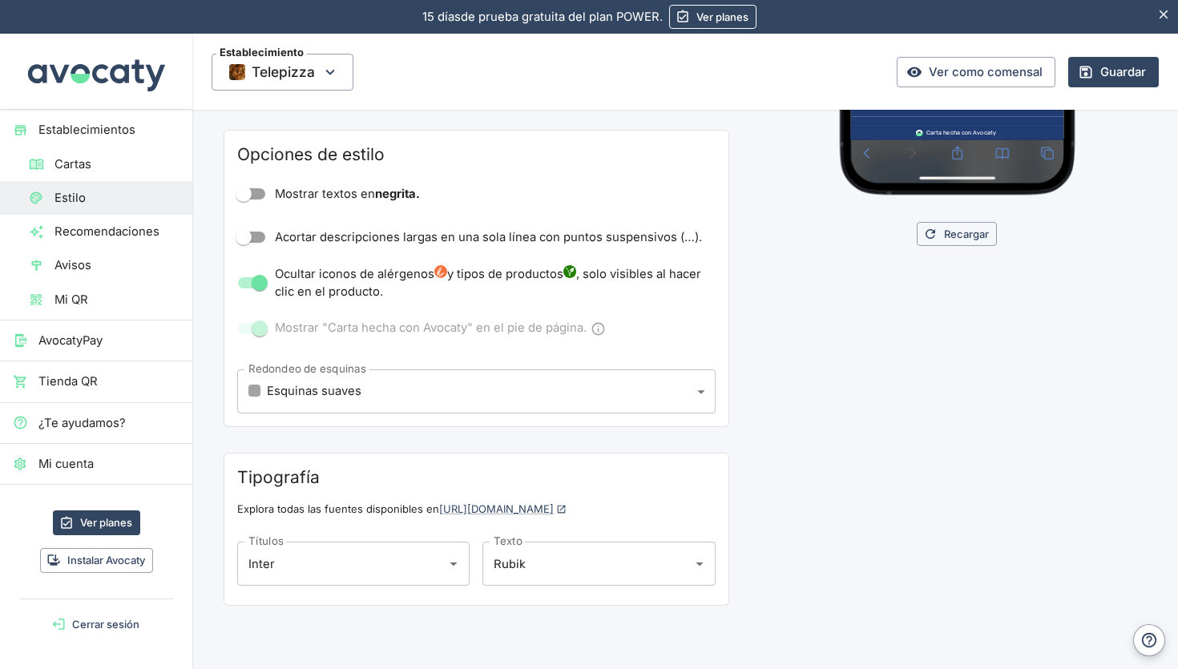
click at [257, 279] on input "Ocultar iconos de alérgenos y tipos de productos , solo visibles al hacer clic …" at bounding box center [259, 283] width 91 height 30
checkbox input "false"
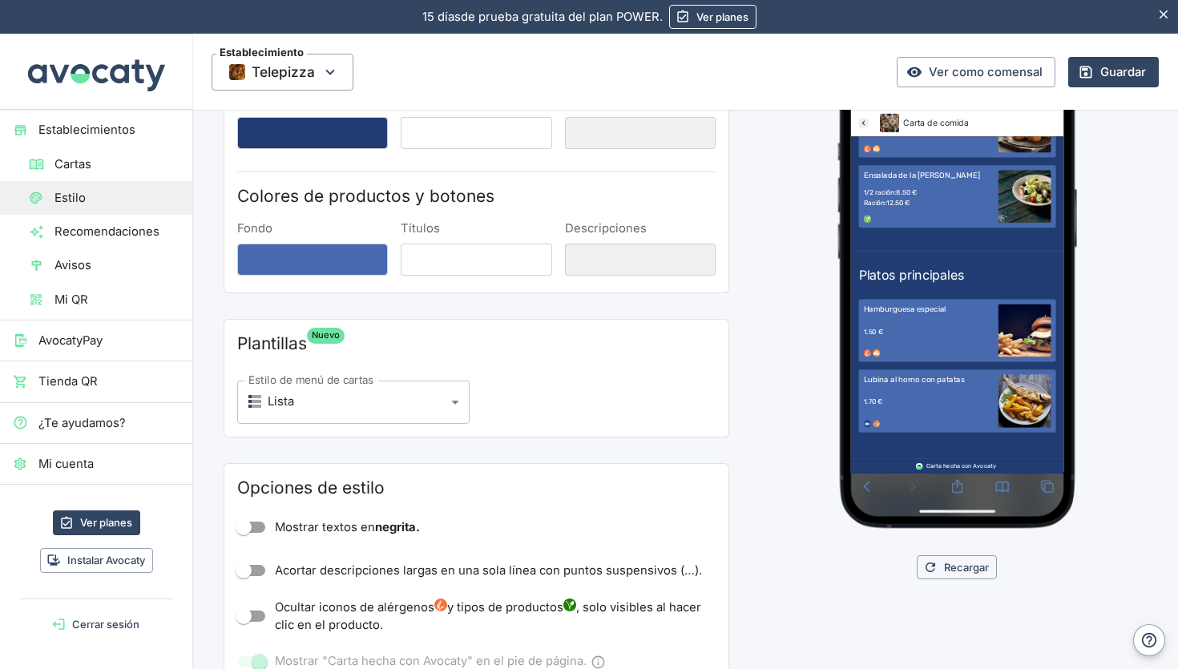
scroll to position [0, 0]
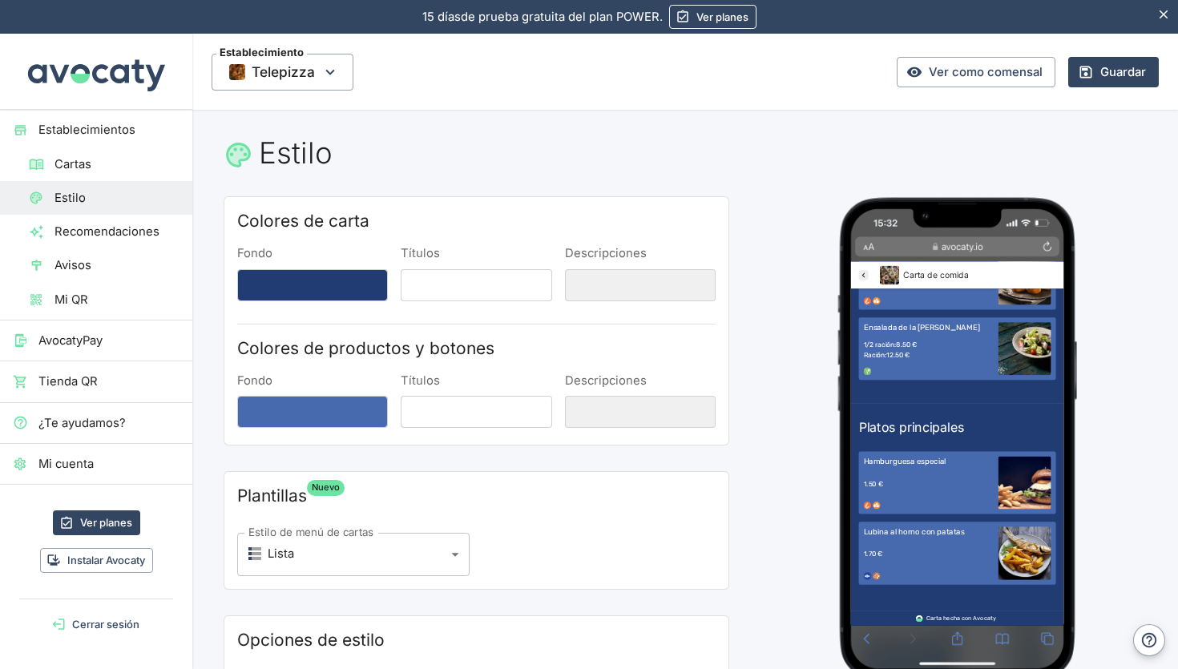
click at [99, 464] on span "Mi cuenta" at bounding box center [108, 464] width 141 height 18
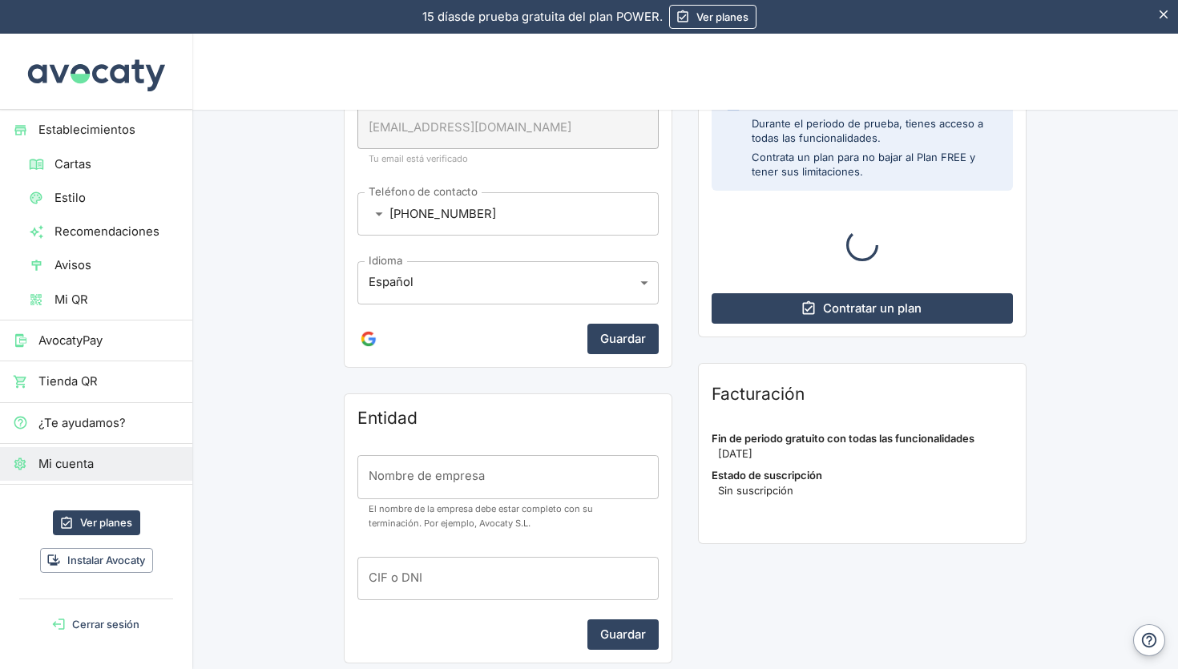
scroll to position [375, 0]
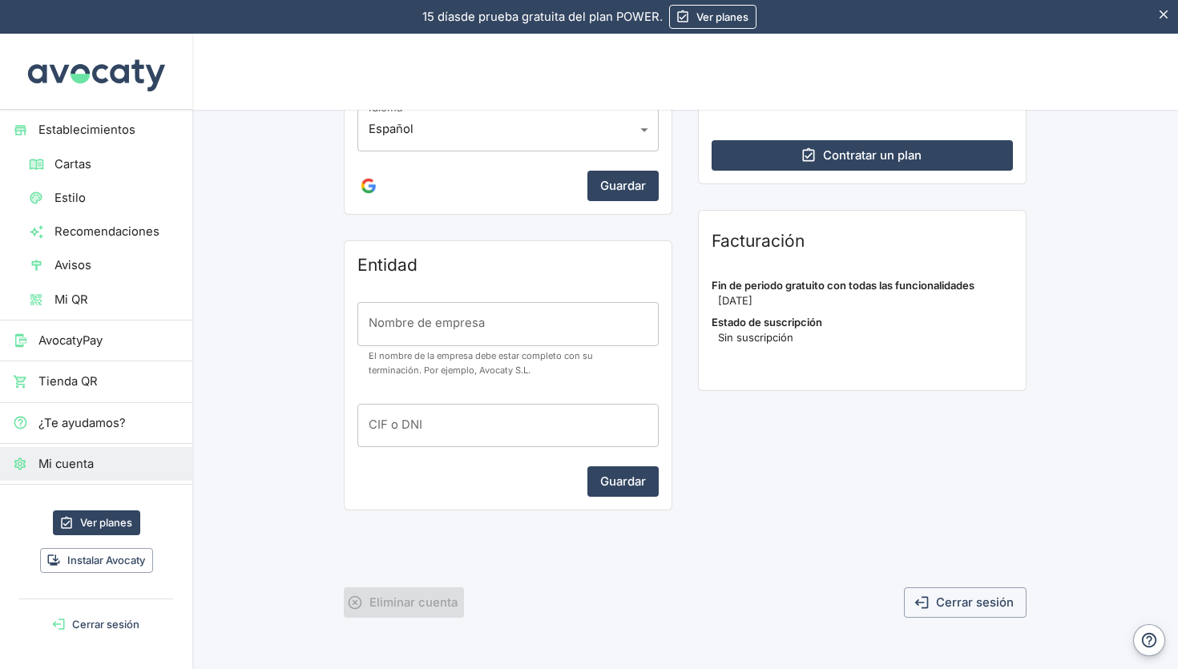
click at [411, 607] on button "Eliminar cuenta" at bounding box center [404, 602] width 120 height 30
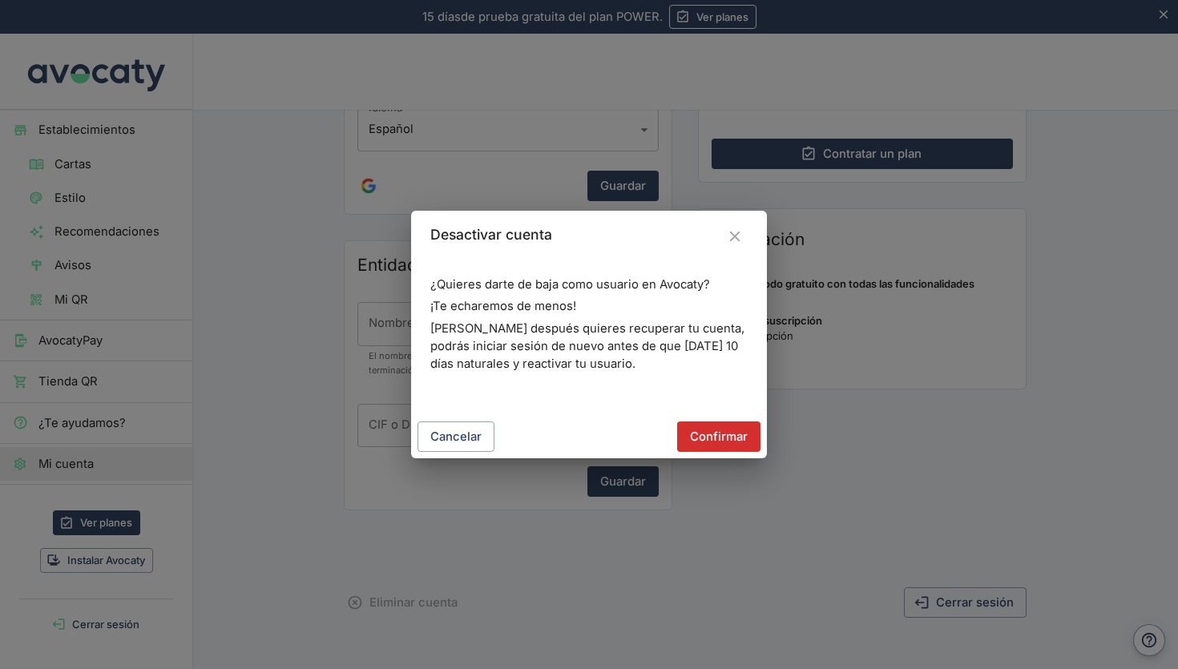
click at [731, 233] on icon "Cerrar" at bounding box center [734, 237] width 10 height 10
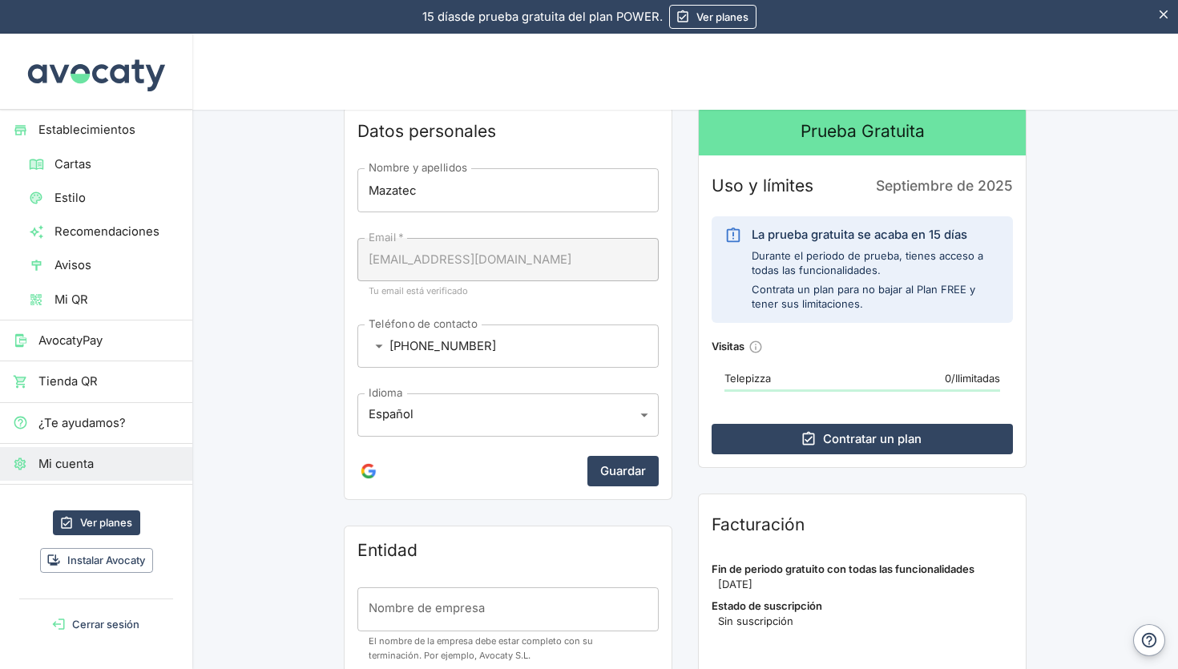
scroll to position [0, 0]
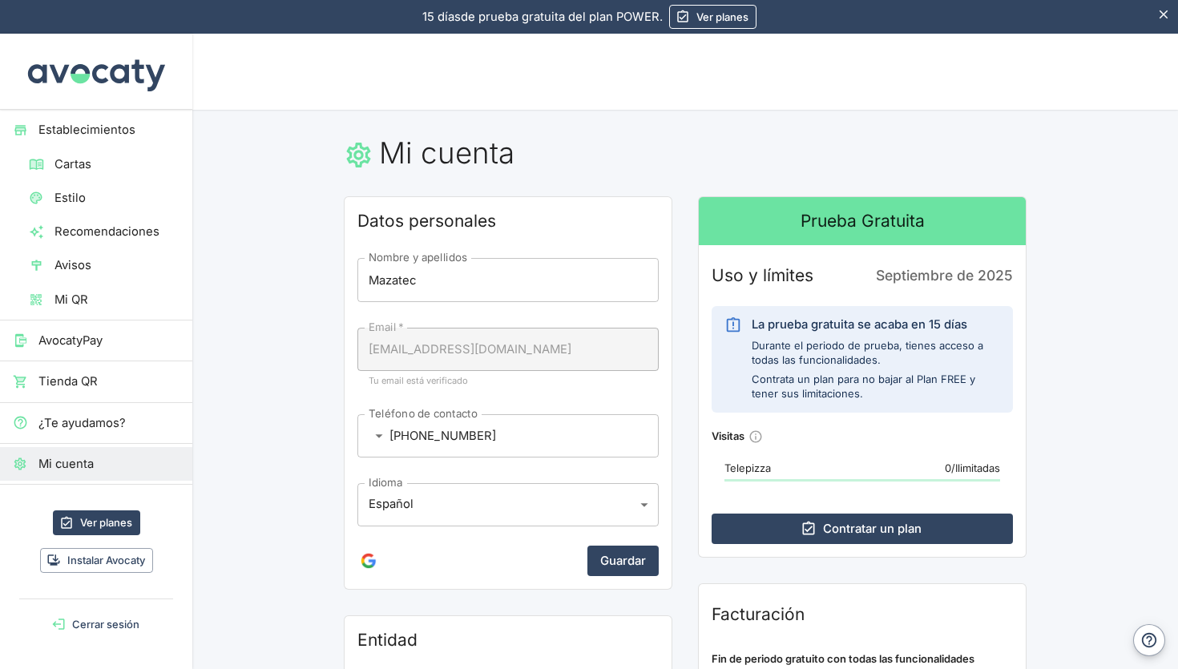
click at [759, 436] on icon "¿Cómo se cuentan las visitas?" at bounding box center [755, 436] width 15 height 15
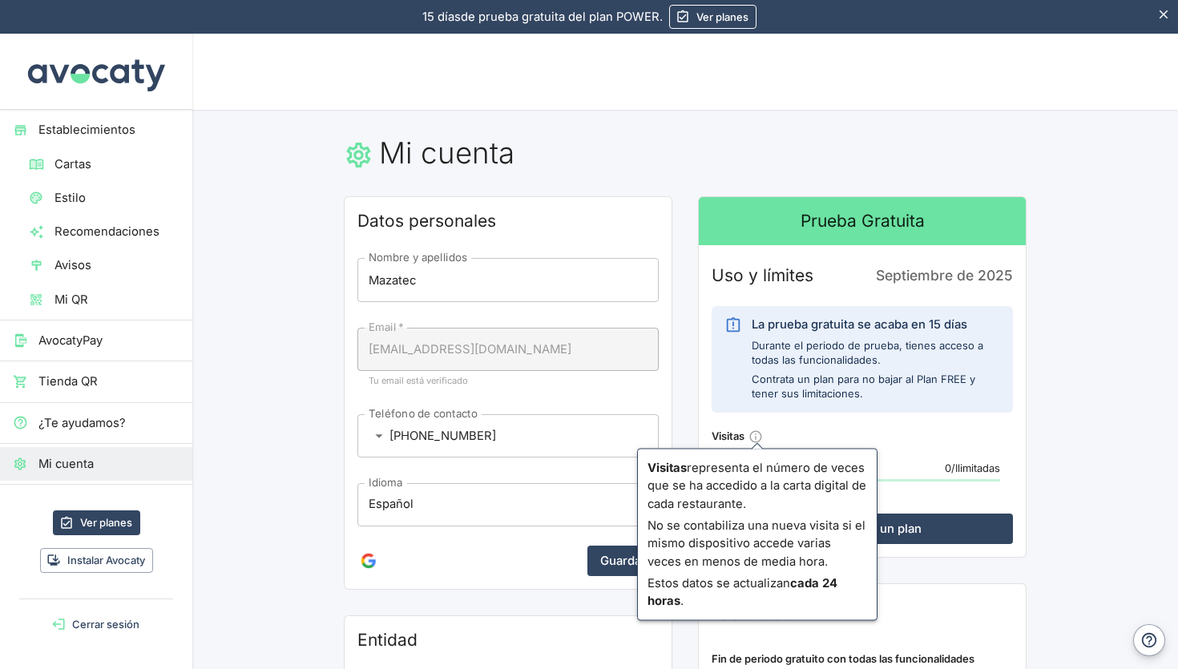
click at [820, 387] on p "Contrata un plan para no bajar al Plan FREE y tener sus limitaciones." at bounding box center [876, 387] width 248 height 30
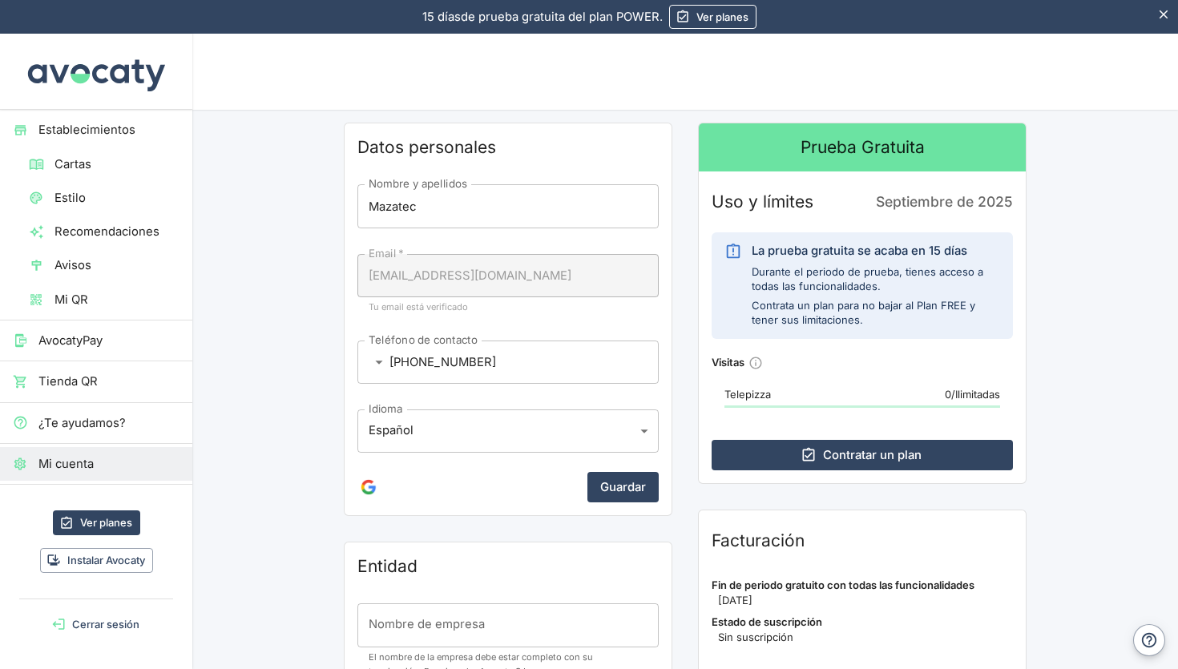
scroll to position [114, 0]
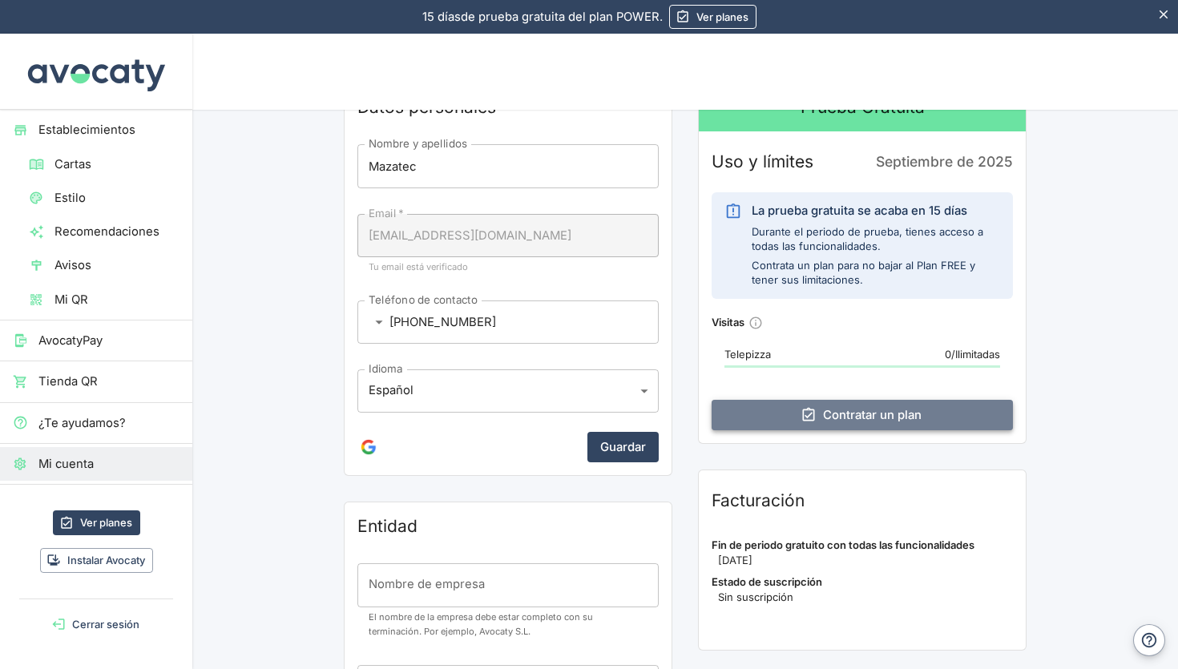
click at [844, 416] on link "Contratar un plan" at bounding box center [861, 415] width 301 height 30
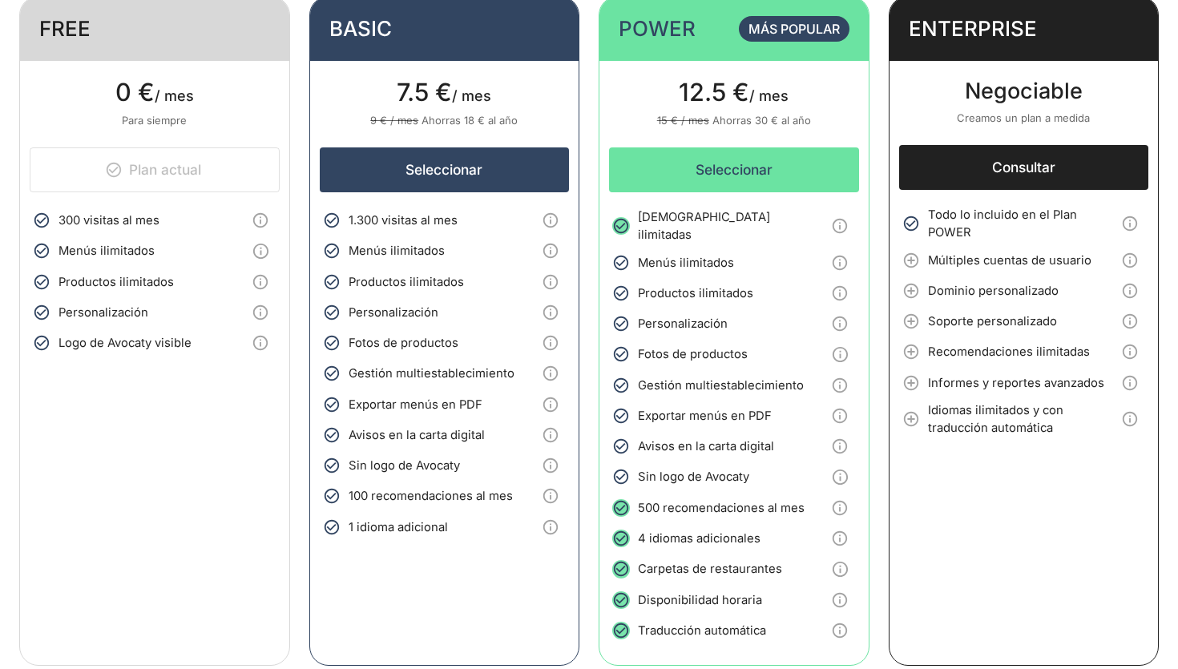
scroll to position [255, 0]
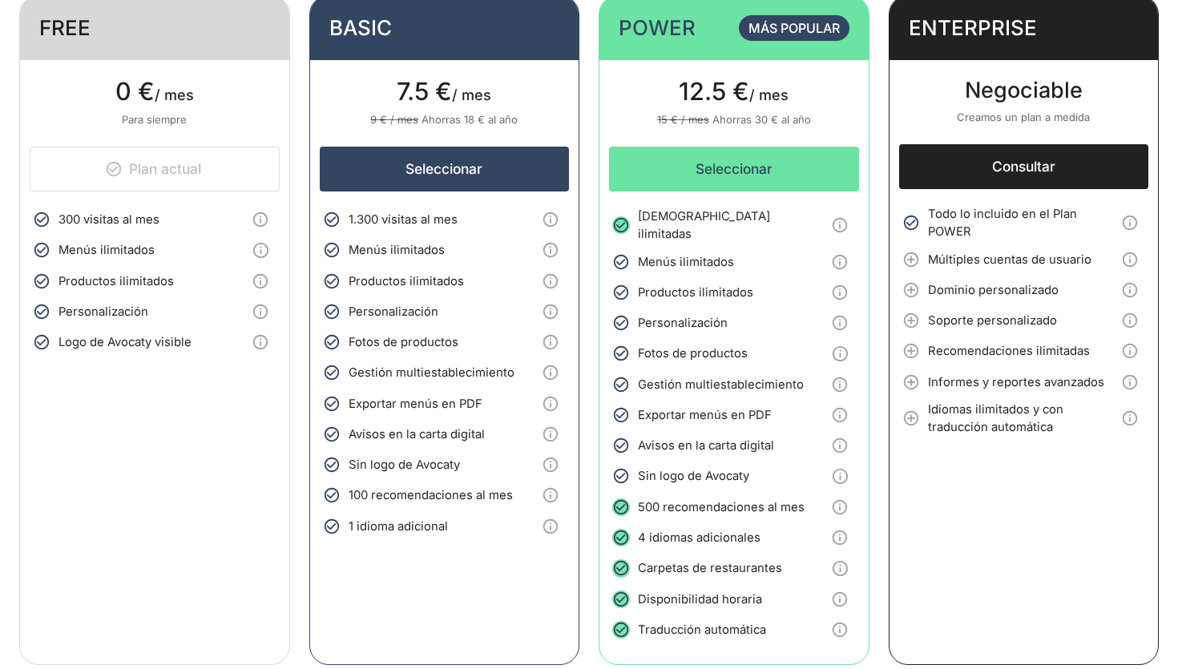
click at [546, 525] on icon "Info" at bounding box center [551, 527] width 18 height 18
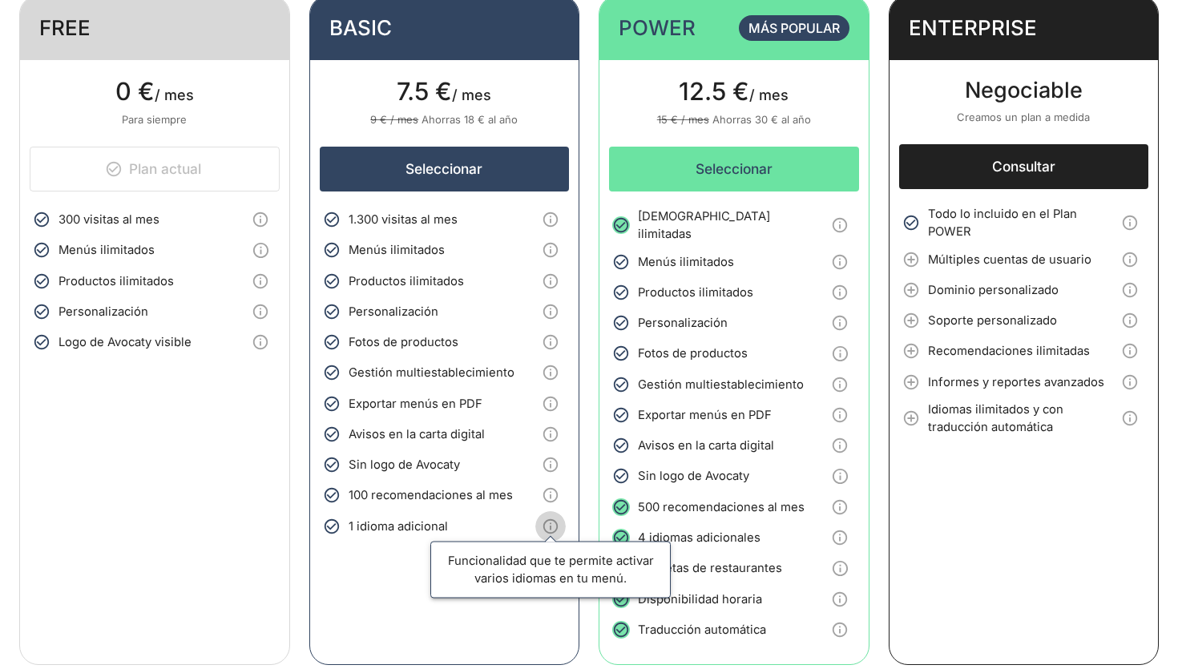
click at [546, 525] on icon "Info" at bounding box center [551, 527] width 18 height 18
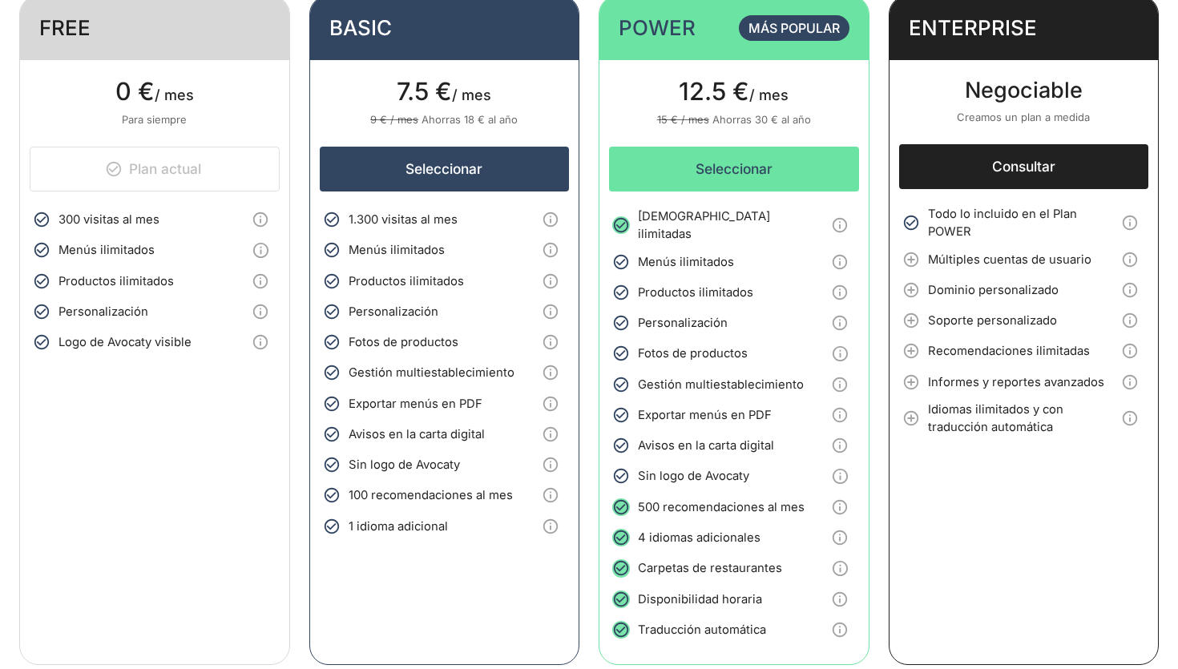
click at [551, 372] on icon "Info" at bounding box center [551, 373] width 18 height 18
click at [548, 340] on icon "Info" at bounding box center [551, 342] width 18 height 18
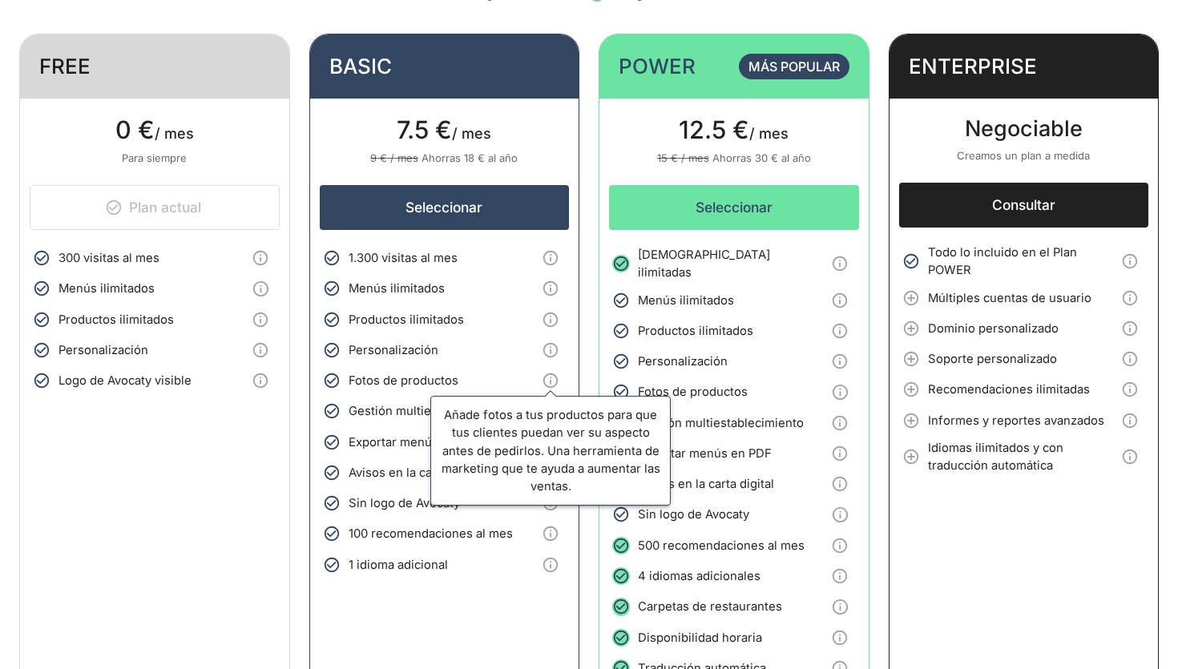
scroll to position [216, 0]
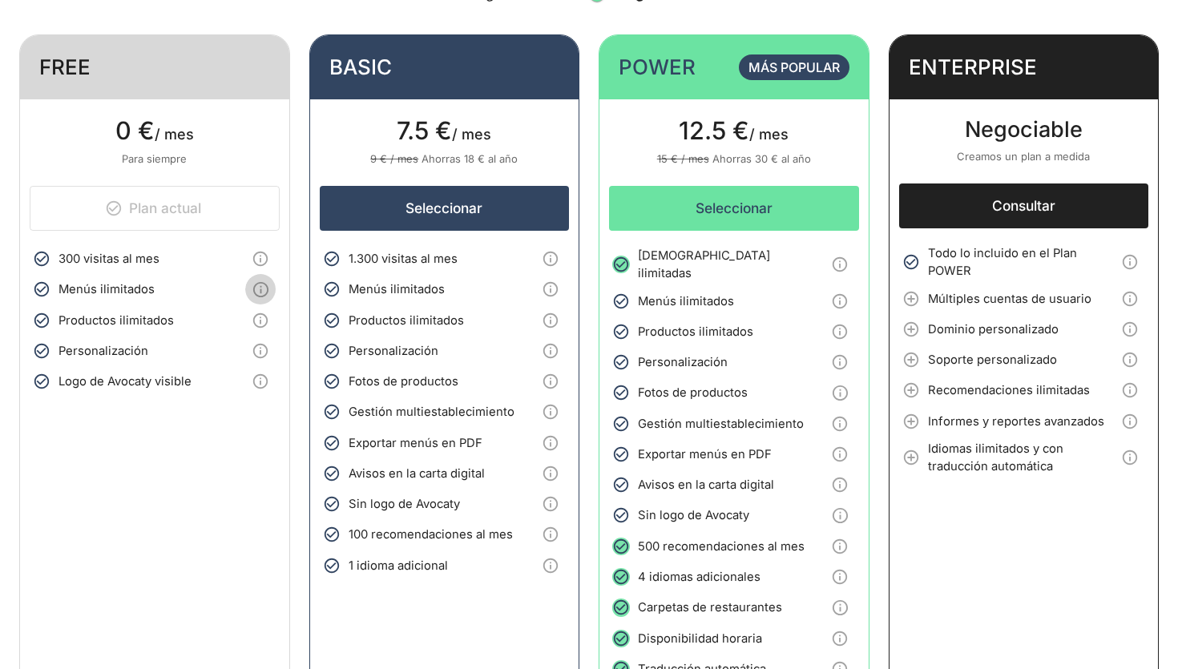
click at [274, 292] on button "Info" at bounding box center [260, 289] width 30 height 30
click at [260, 350] on icon "Info" at bounding box center [261, 351] width 18 height 18
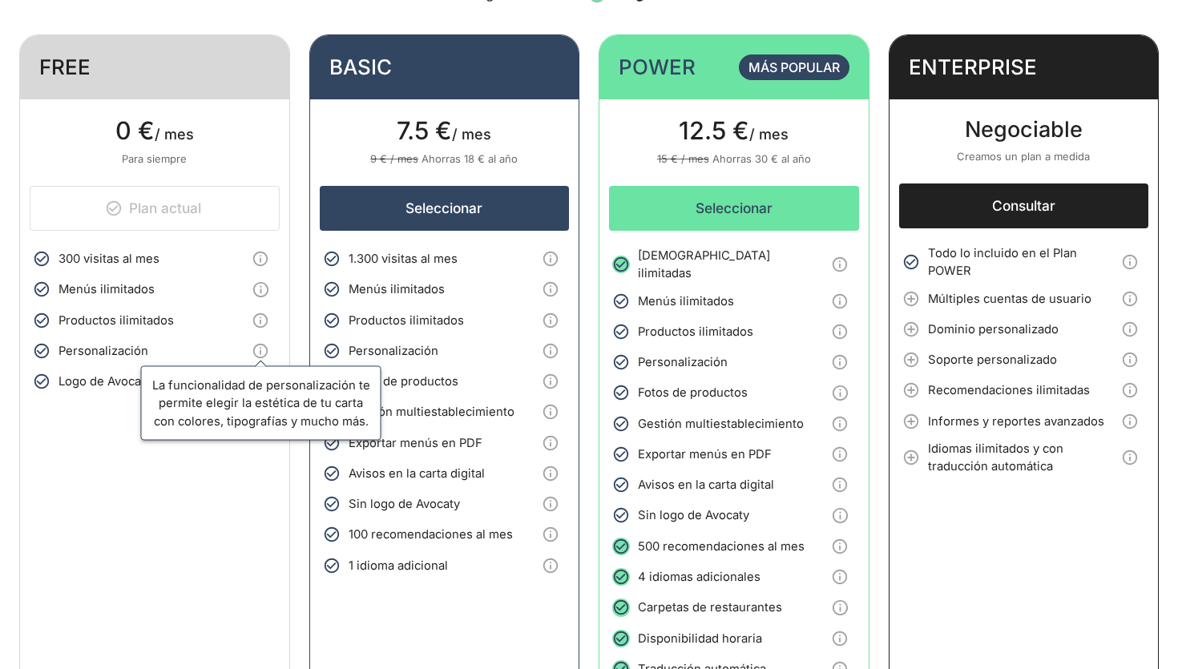
click at [130, 348] on span "Personalización" at bounding box center [151, 351] width 187 height 18
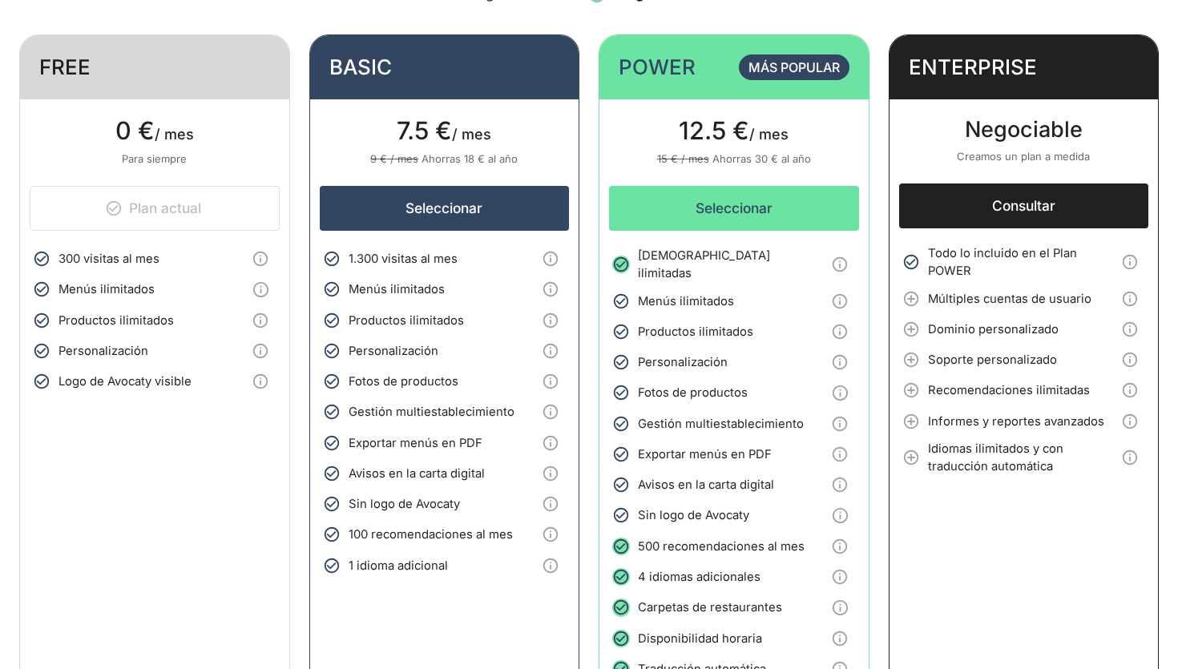
click at [257, 384] on icon "Info" at bounding box center [261, 382] width 18 height 18
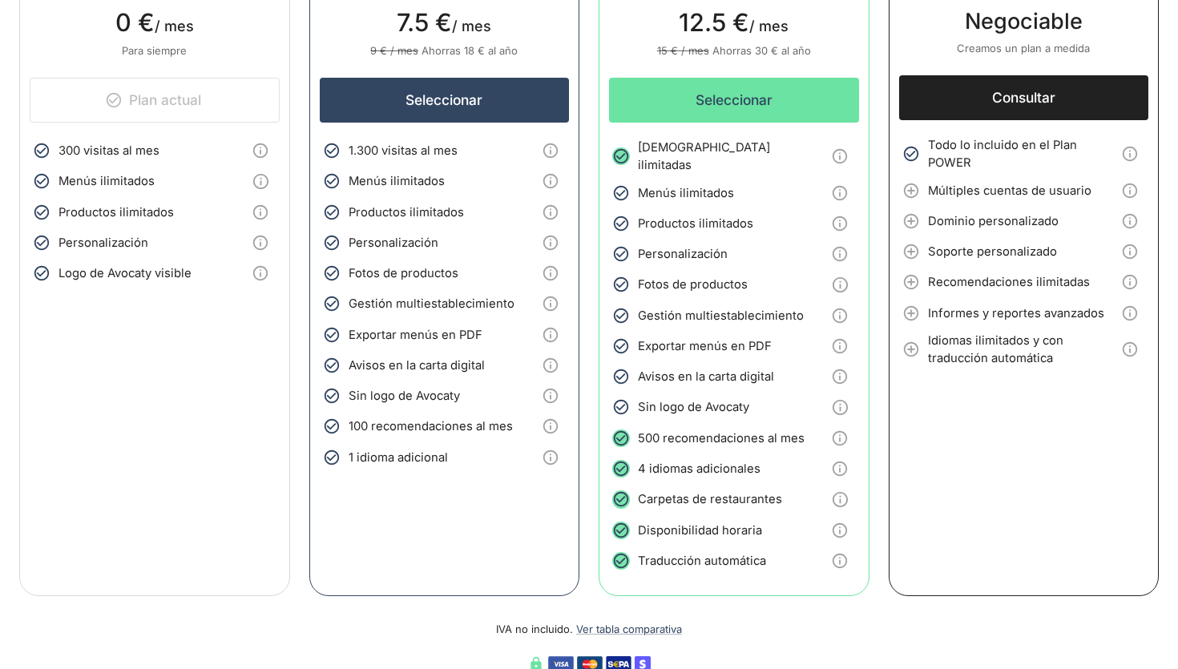
scroll to position [325, 0]
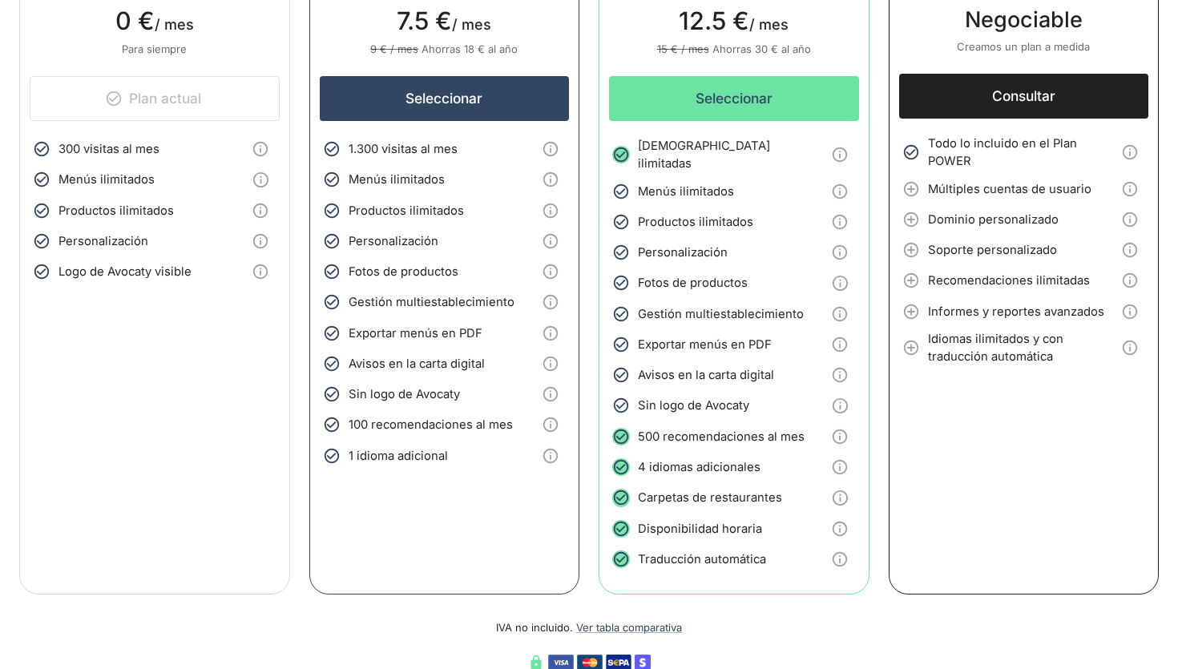
click at [837, 489] on icon "Info" at bounding box center [840, 498] width 18 height 18
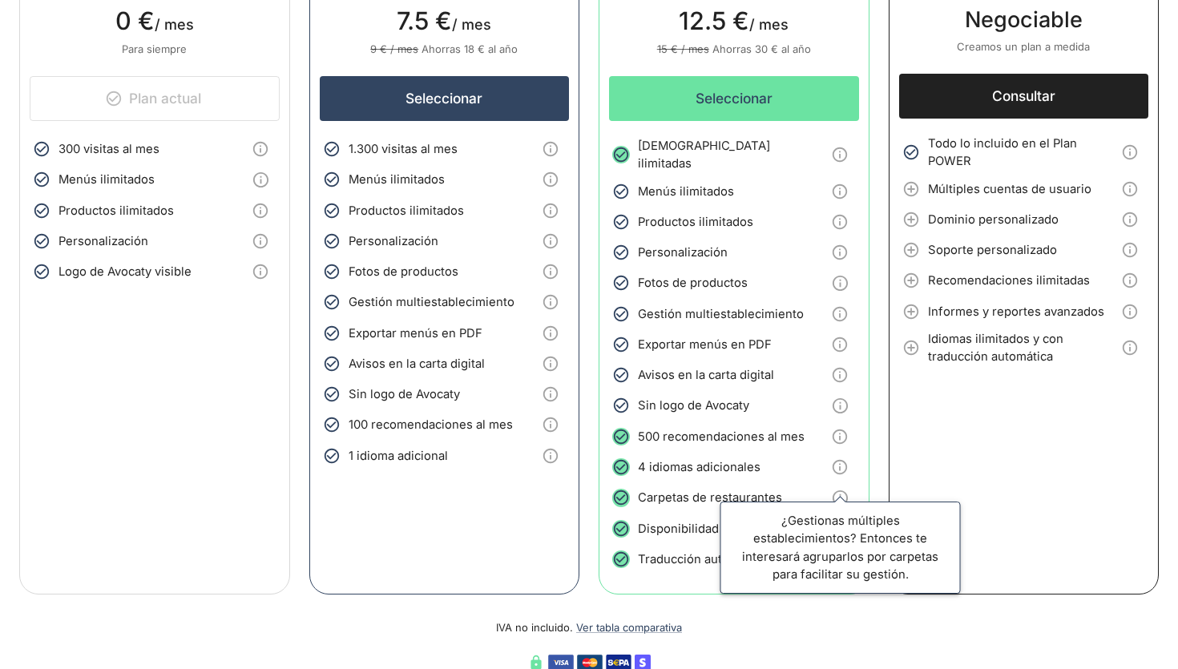
click at [837, 489] on icon "Info" at bounding box center [840, 498] width 18 height 18
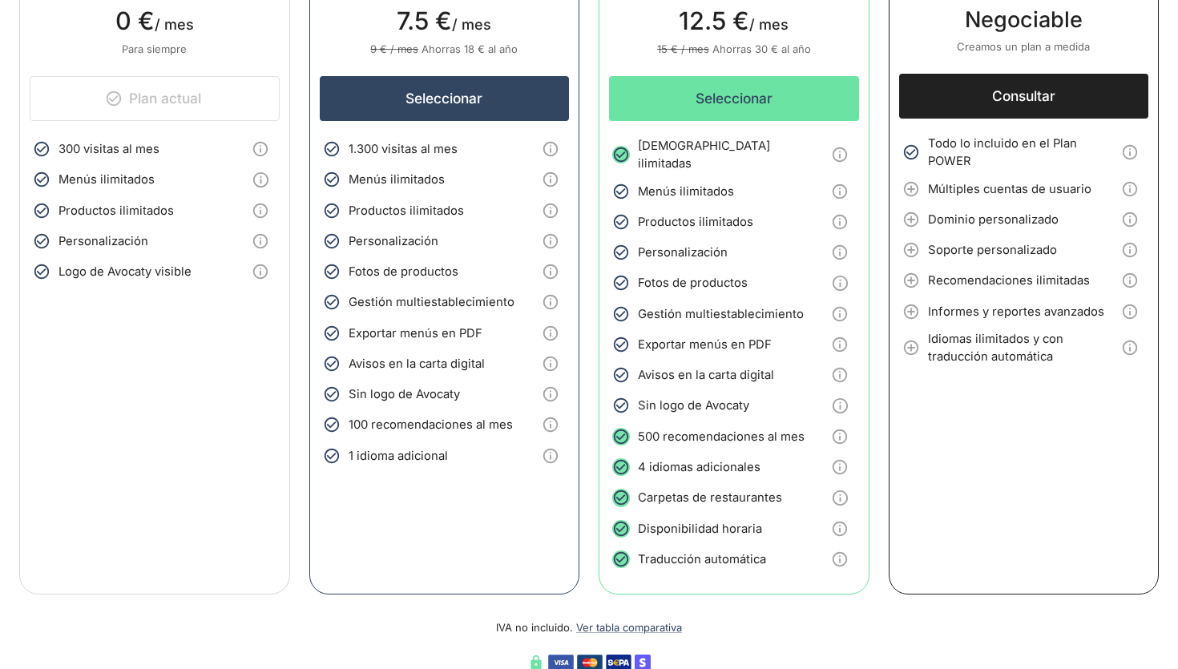
click at [836, 520] on icon "Info" at bounding box center [840, 529] width 18 height 18
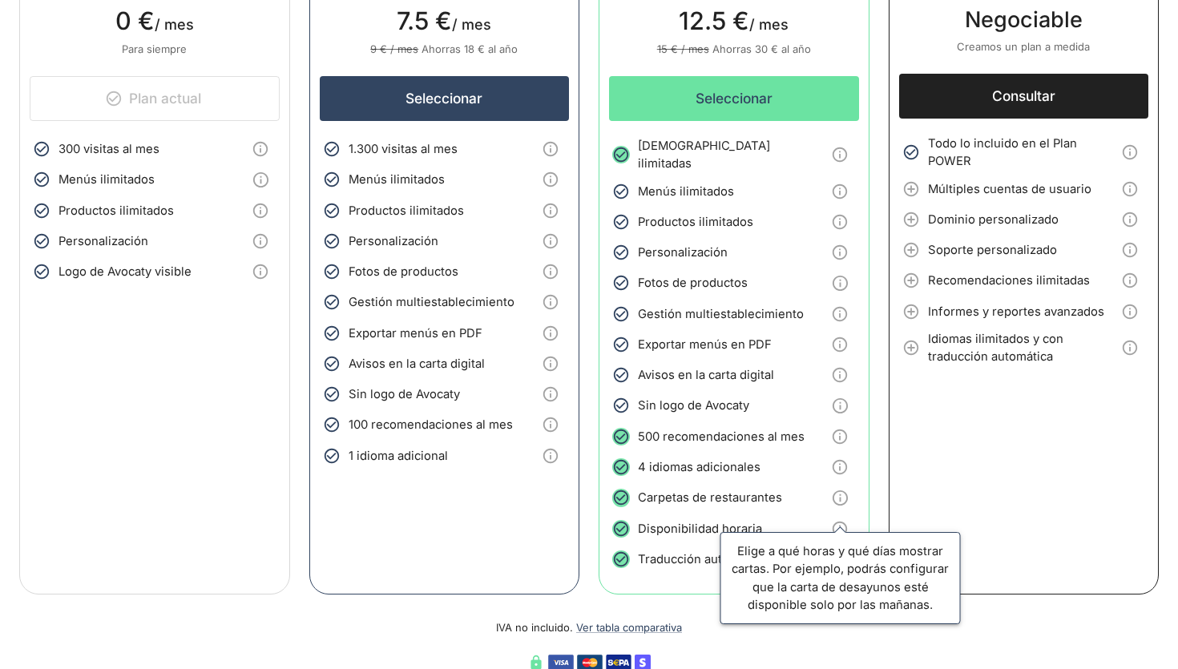
click at [836, 520] on icon "Info" at bounding box center [840, 529] width 18 height 18
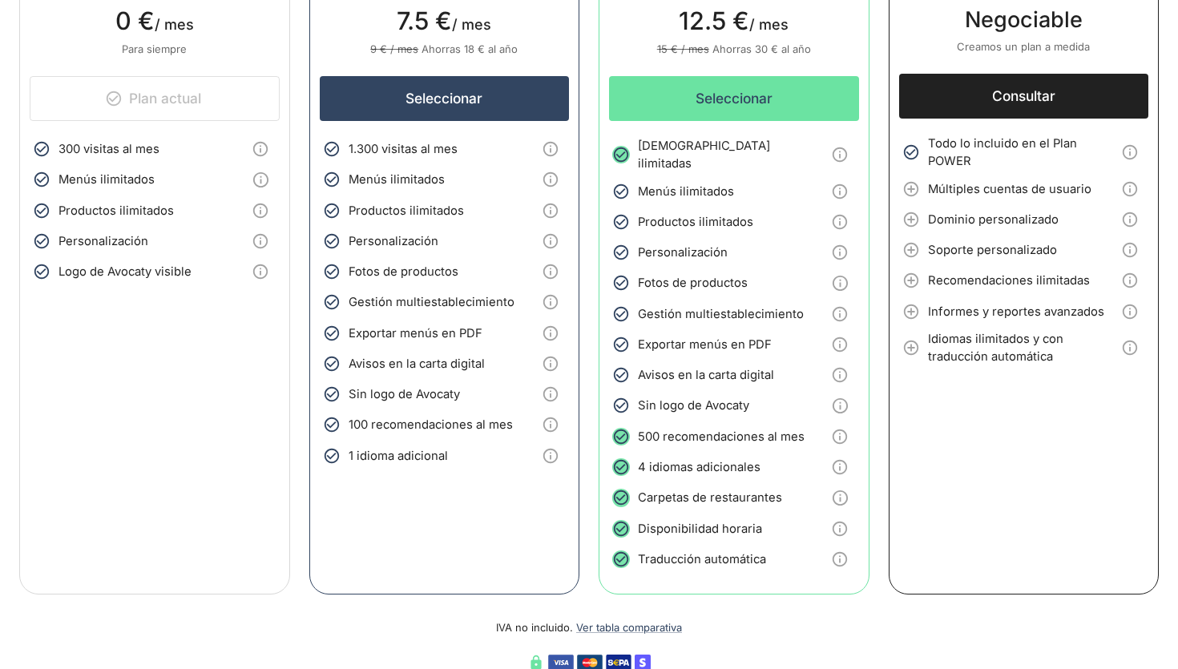
click at [846, 552] on icon "Info" at bounding box center [839, 559] width 15 height 15
click at [546, 454] on icon "Info" at bounding box center [551, 456] width 18 height 18
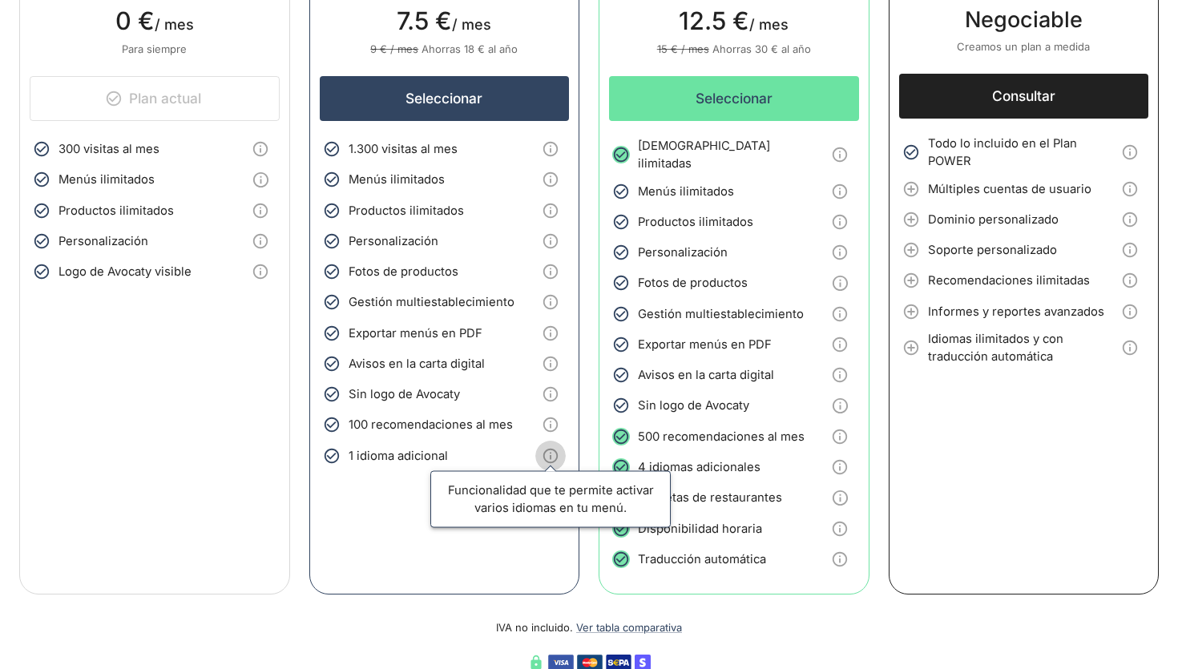
click at [546, 453] on icon "Info" at bounding box center [551, 456] width 18 height 18
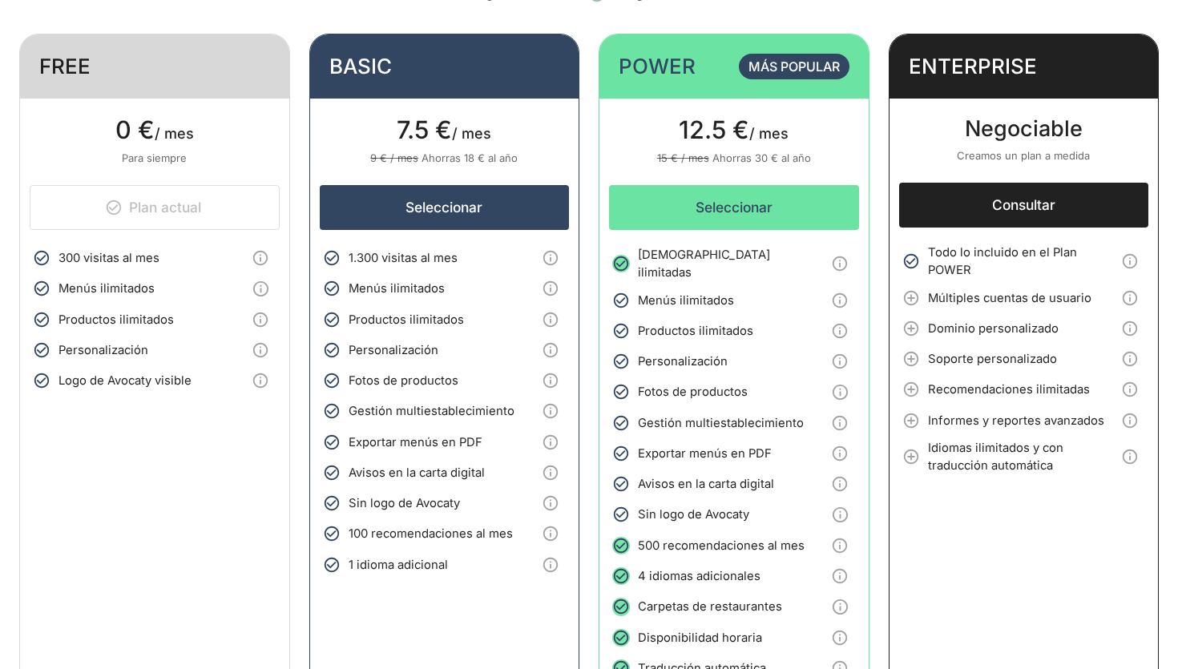
scroll to position [214, 0]
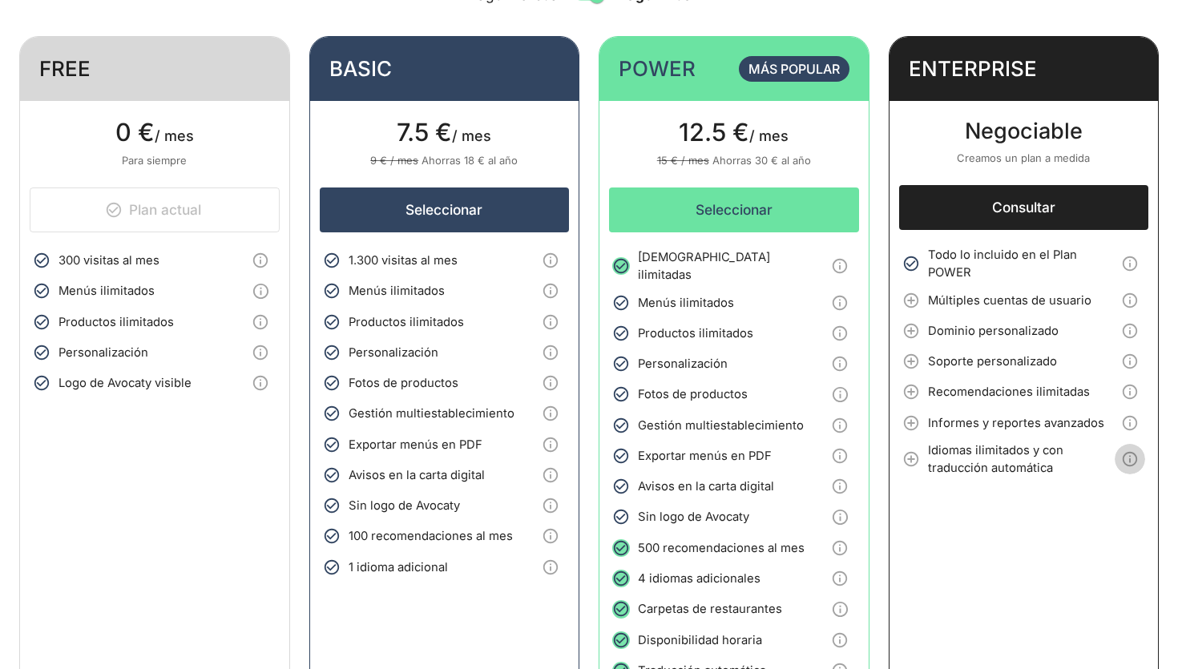
click at [976, 463] on icon "Info" at bounding box center [1130, 459] width 18 height 18
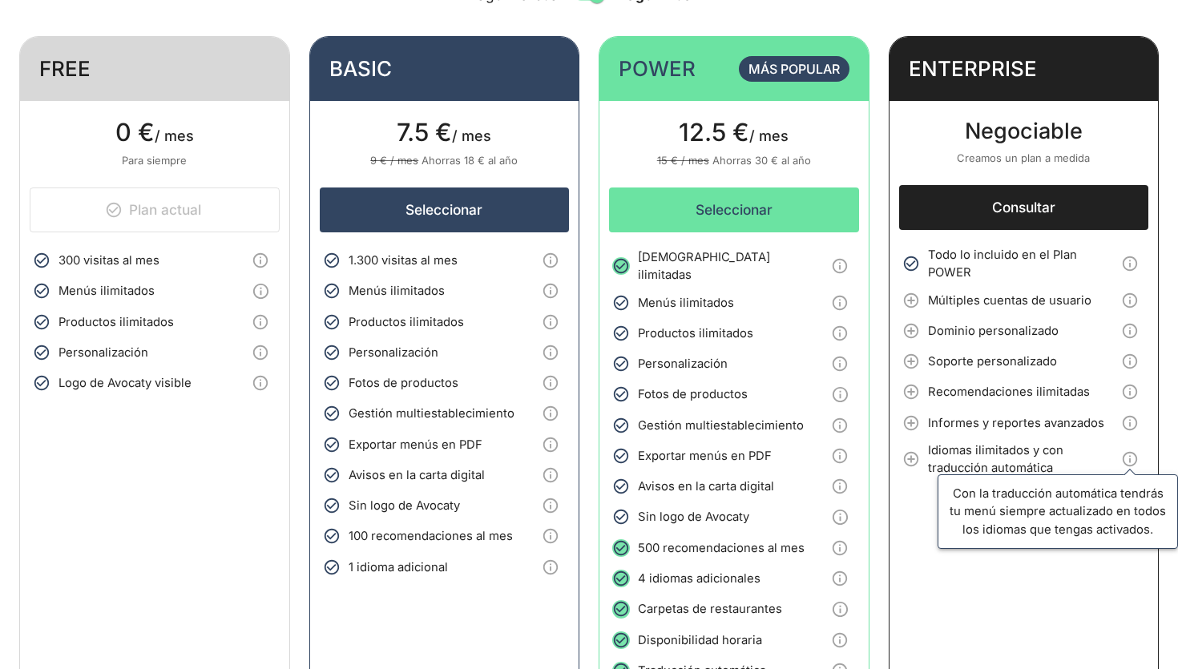
click at [976, 463] on icon "Info" at bounding box center [1130, 459] width 18 height 18
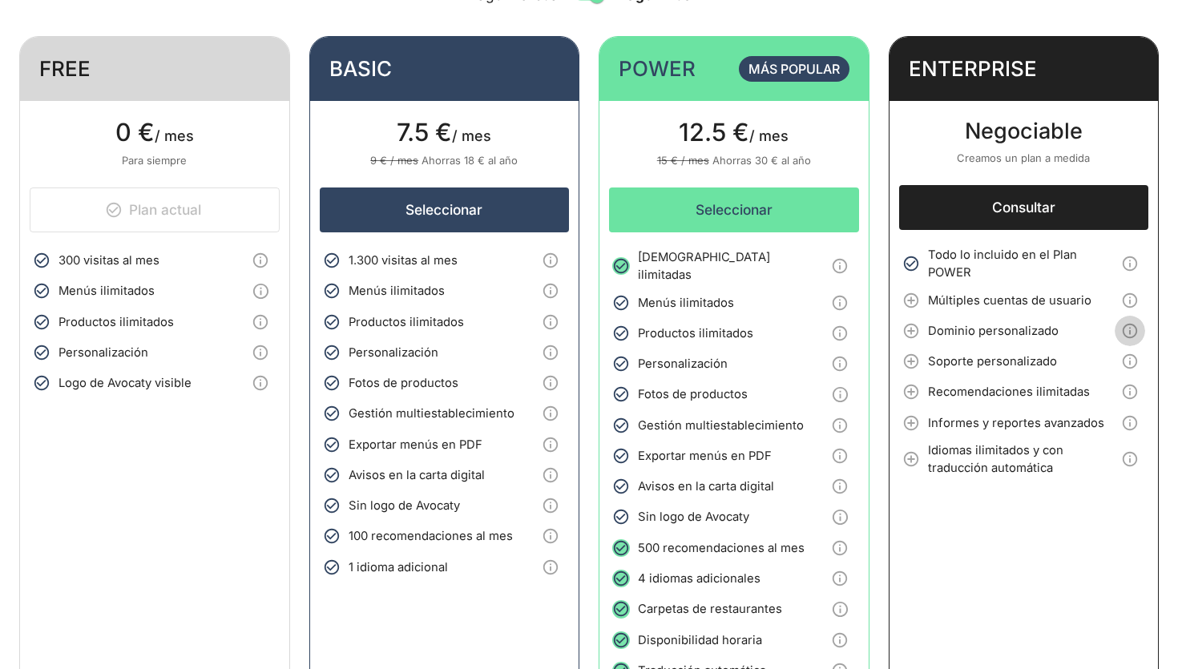
click at [976, 340] on button "Info" at bounding box center [1129, 331] width 30 height 30
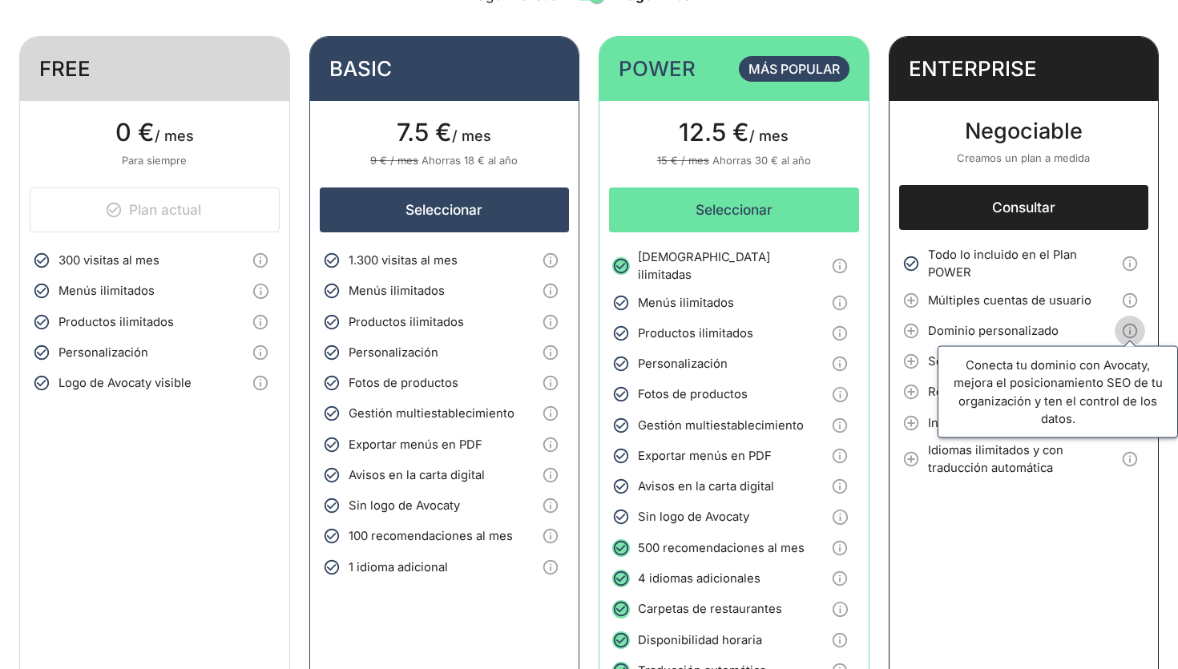
click at [976, 332] on icon "Info" at bounding box center [1130, 331] width 18 height 18
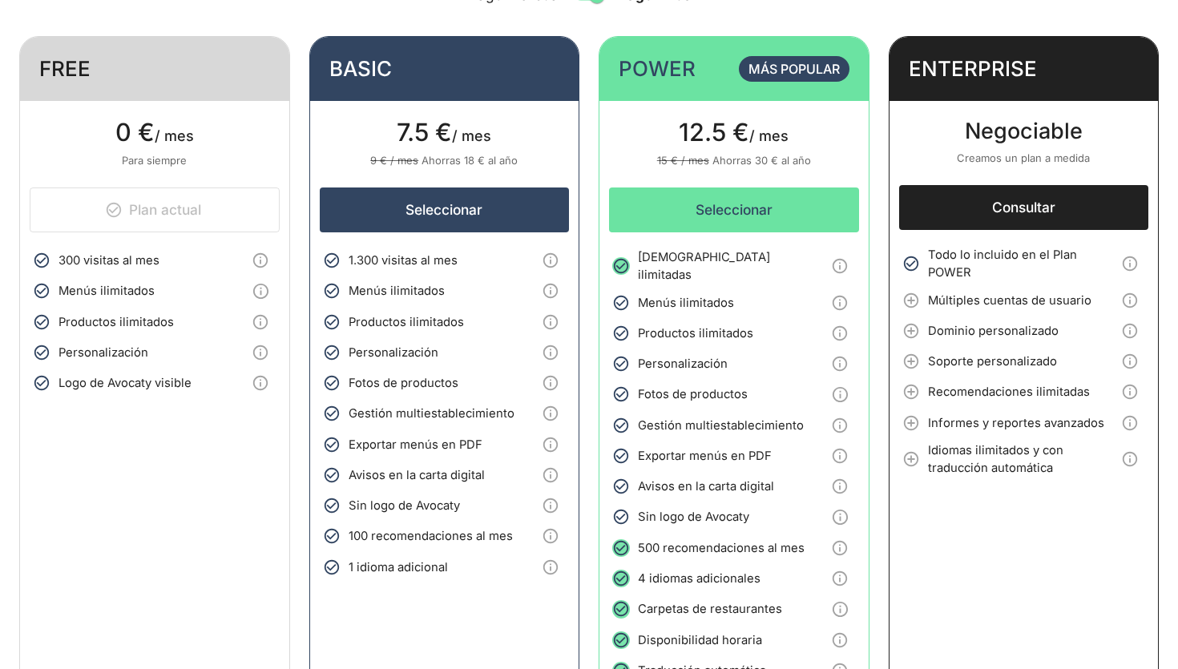
click at [976, 299] on icon "Info" at bounding box center [1130, 301] width 18 height 18
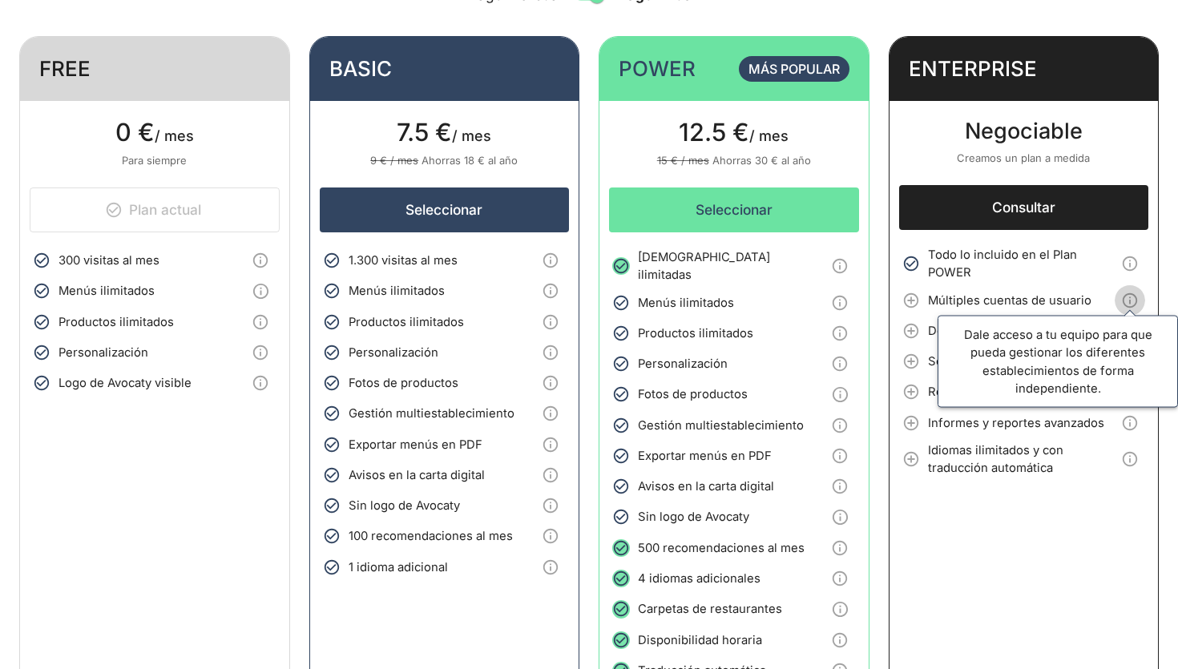
click at [976, 299] on icon "Info" at bounding box center [1130, 301] width 18 height 18
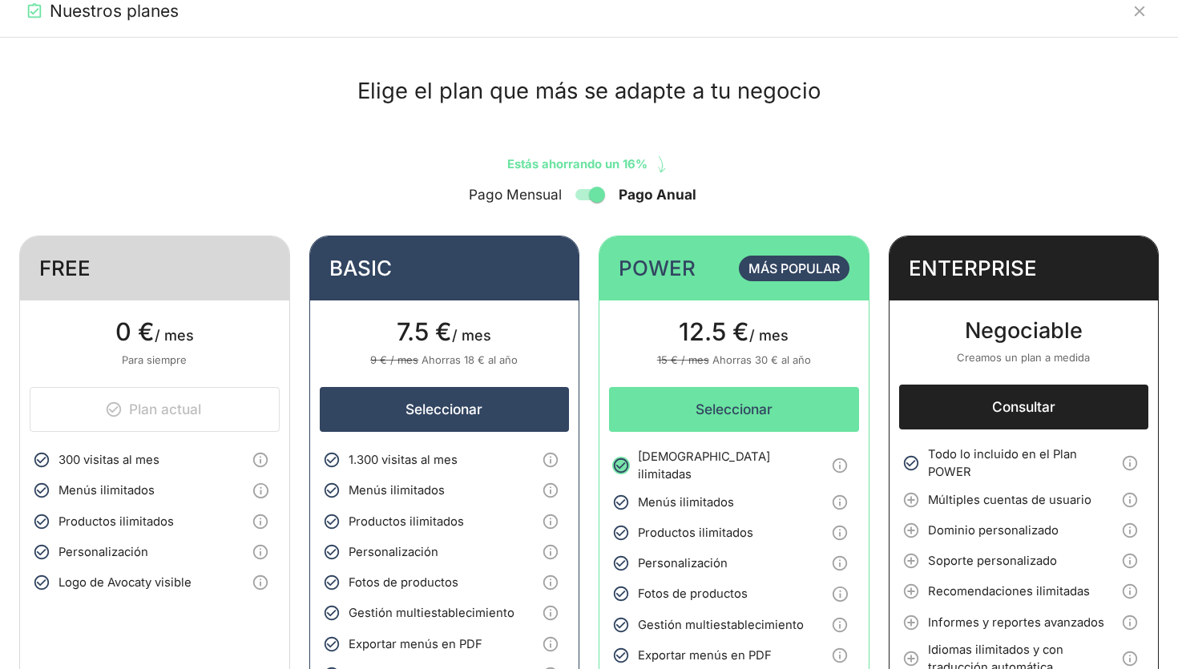
scroll to position [0, 0]
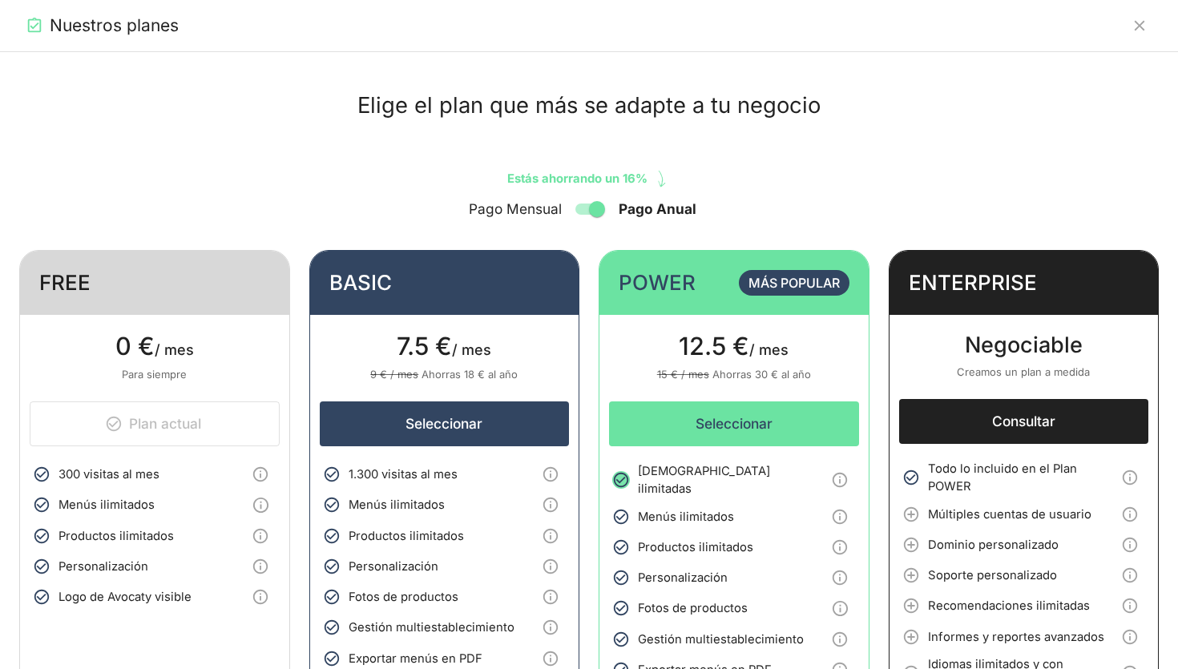
click at [976, 25] on icon "Cerrar" at bounding box center [1139, 26] width 10 height 10
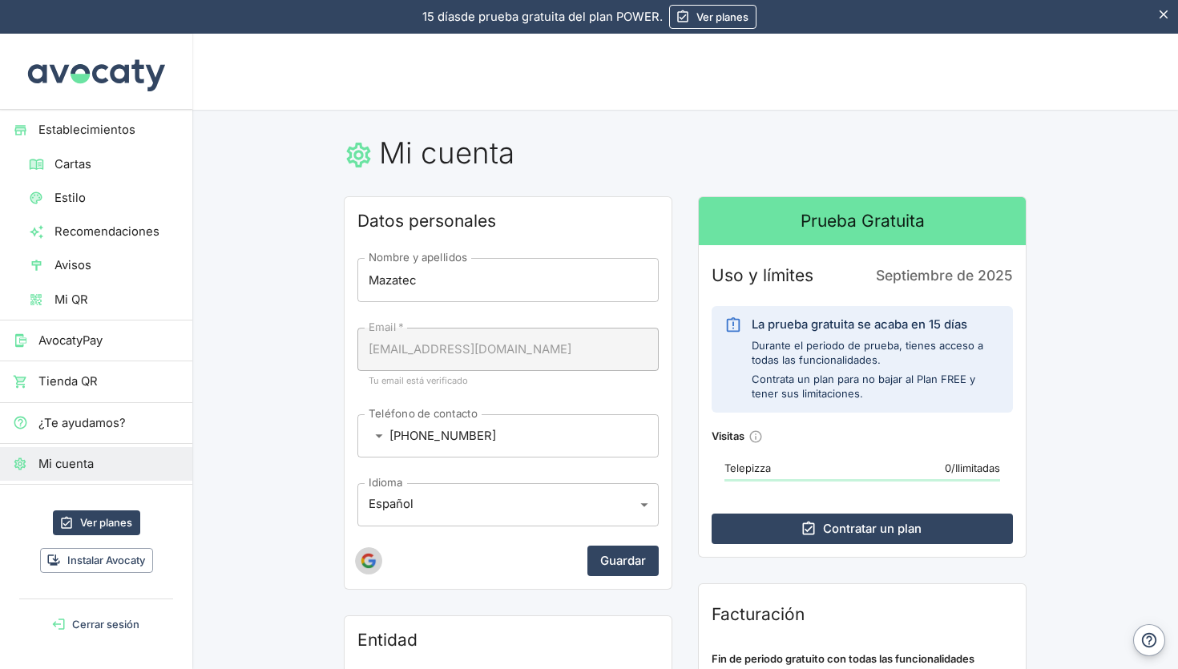
click at [365, 562] on img "Usando Google para iniciar sesión." at bounding box center [368, 560] width 19 height 19
